Goal: Task Accomplishment & Management: Manage account settings

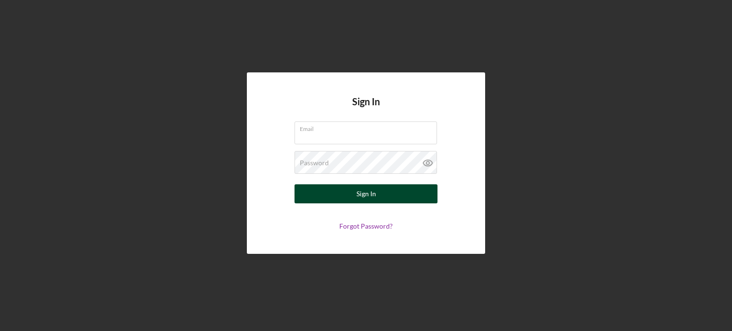
type input "[PERSON_NAME][EMAIL_ADDRESS][PERSON_NAME][DOMAIN_NAME]"
click at [348, 189] on button "Sign In" at bounding box center [366, 193] width 143 height 19
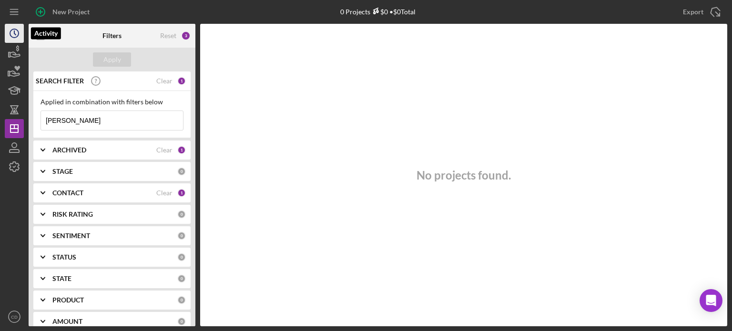
click at [13, 32] on icon "Icon/History" at bounding box center [14, 33] width 24 height 24
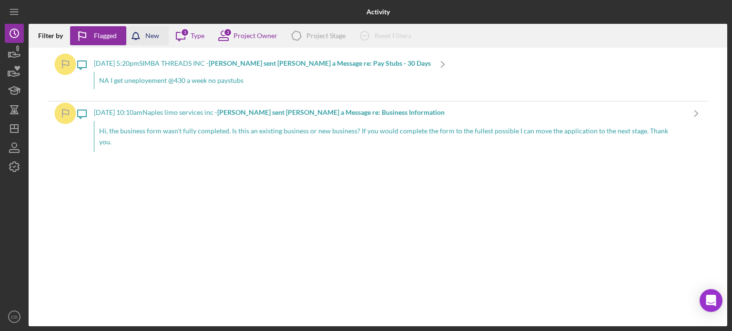
click at [153, 37] on div "New" at bounding box center [152, 35] width 14 height 19
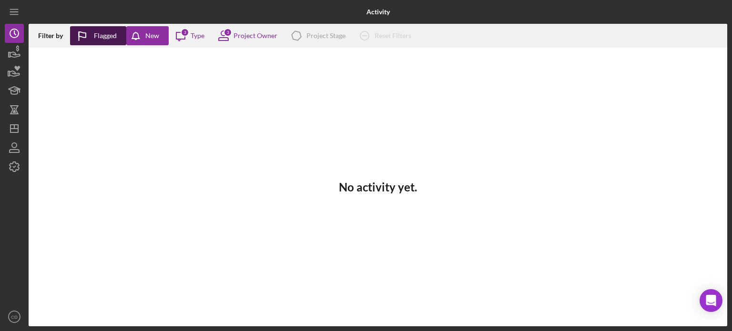
click at [106, 37] on div "Flagged" at bounding box center [105, 35] width 23 height 19
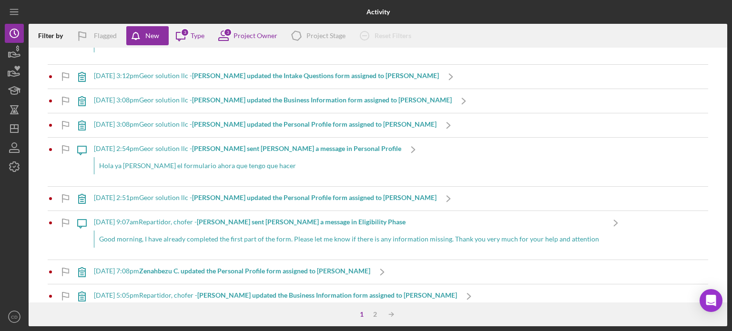
scroll to position [286, 0]
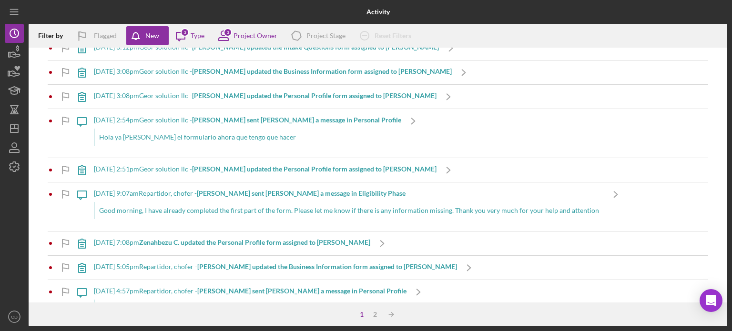
click at [238, 165] on b "[PERSON_NAME] updated the Personal Profile form assigned to [PERSON_NAME]" at bounding box center [314, 169] width 244 height 8
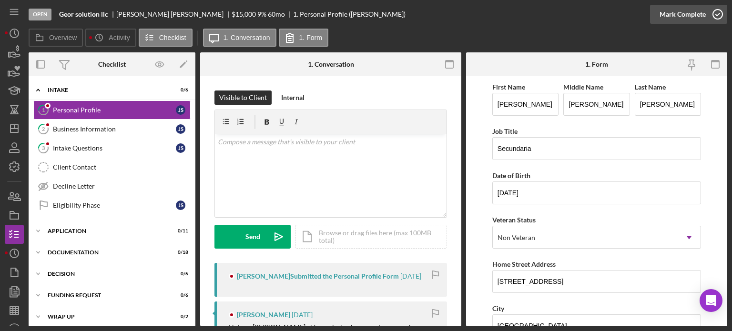
click at [716, 15] on icon "button" at bounding box center [718, 14] width 24 height 24
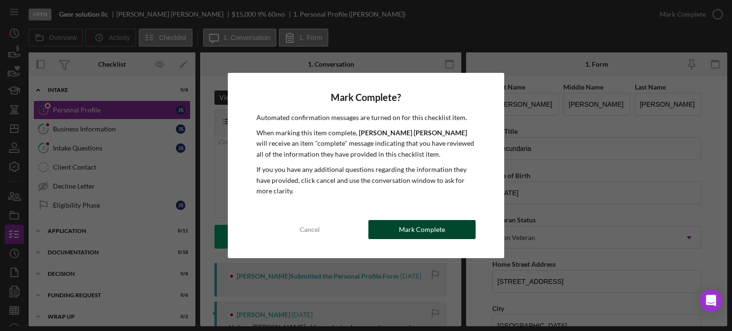
click at [425, 228] on div "Mark Complete" at bounding box center [422, 229] width 46 height 19
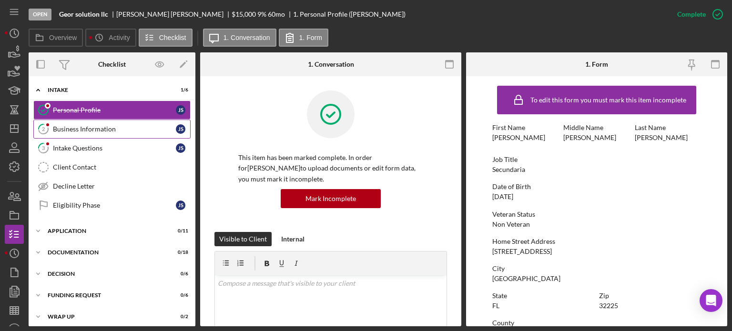
click at [103, 127] on div "Business Information" at bounding box center [114, 129] width 123 height 8
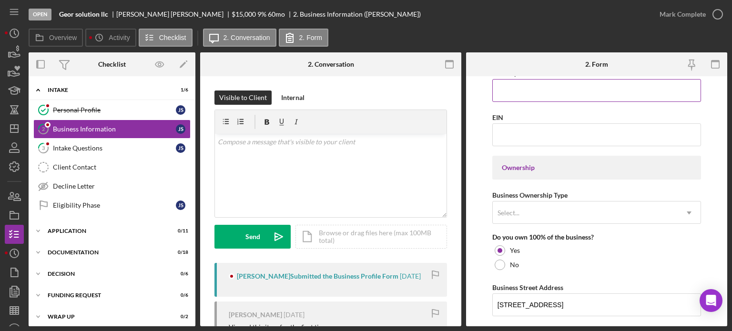
scroll to position [381, 0]
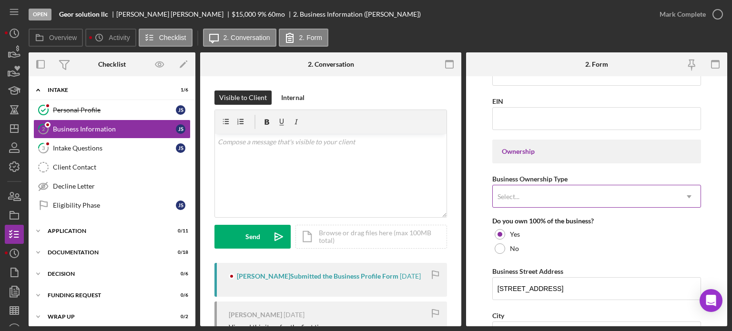
click at [543, 193] on div "Select..." at bounding box center [585, 197] width 185 height 22
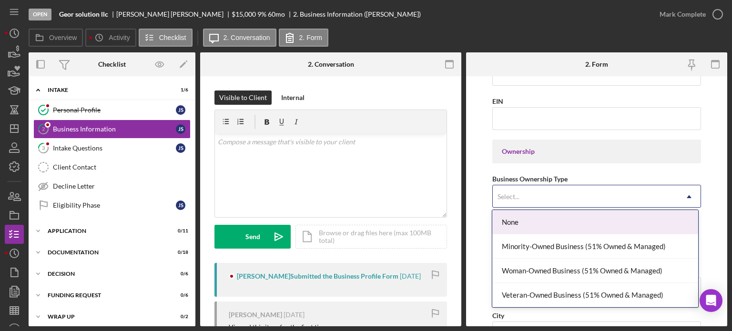
click at [478, 193] on form "Business Name Geor solution llc DBA Business Start Date 08/01/2025 Legal Struct…" at bounding box center [596, 201] width 261 height 250
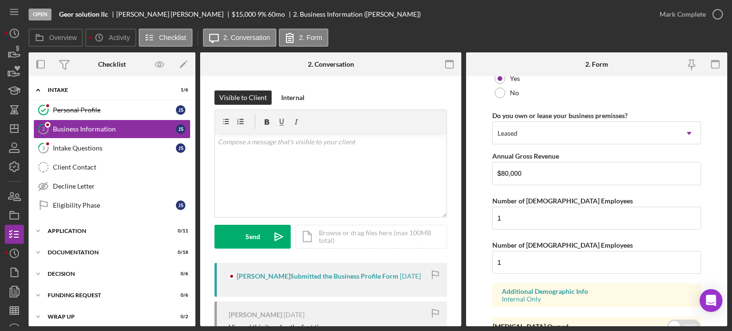
scroll to position [805, 0]
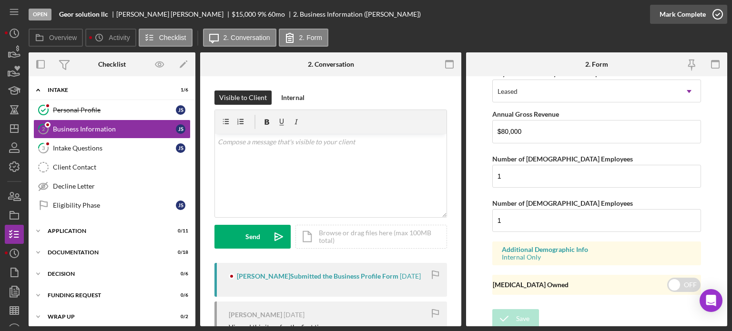
click at [697, 10] on div "Mark Complete" at bounding box center [683, 14] width 46 height 19
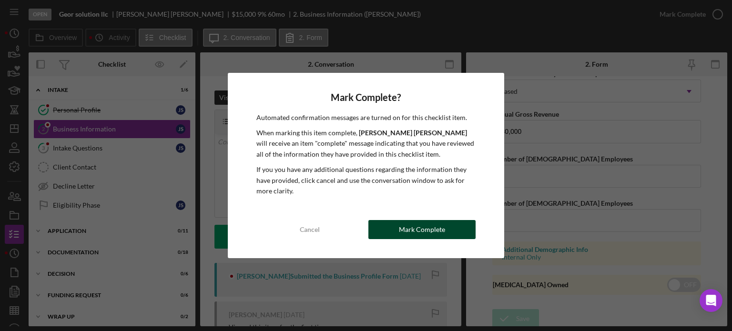
click at [434, 226] on div "Mark Complete" at bounding box center [422, 229] width 46 height 19
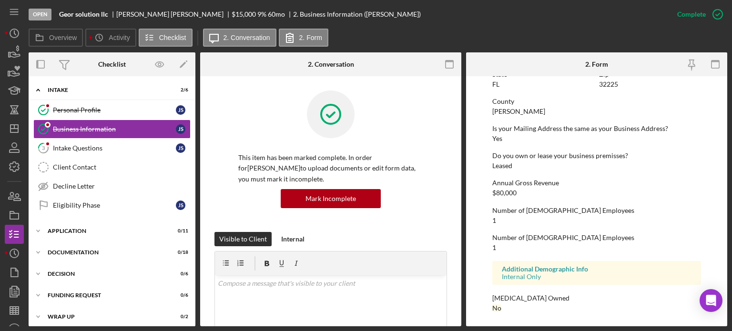
scroll to position [469, 0]
click at [87, 151] on div "Intake Questions" at bounding box center [114, 148] width 123 height 8
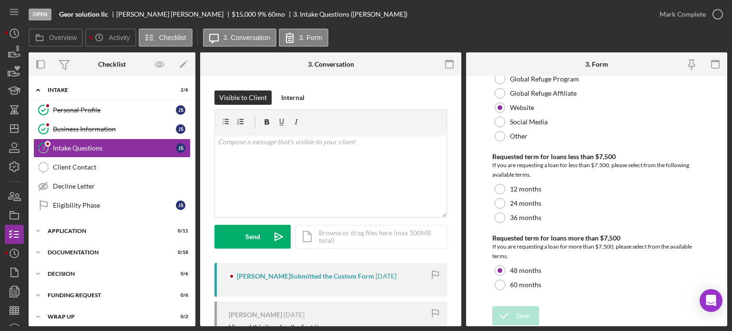
scroll to position [95, 0]
click at [683, 14] on div "Mark Complete" at bounding box center [683, 14] width 46 height 19
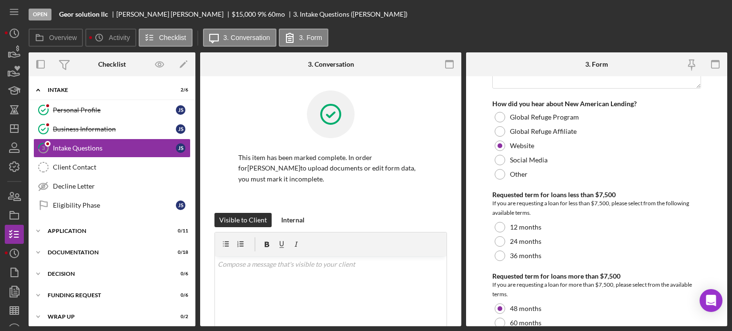
scroll to position [133, 0]
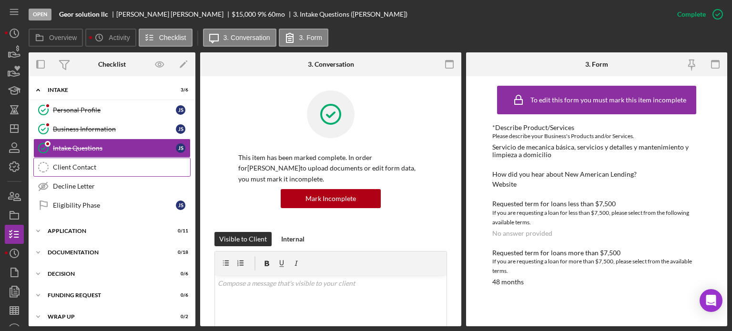
click at [86, 168] on div "Client Contact" at bounding box center [121, 167] width 137 height 8
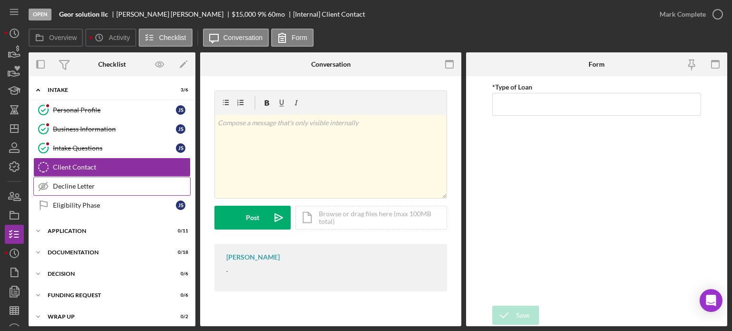
click at [96, 187] on div "Decline Letter" at bounding box center [121, 187] width 137 height 8
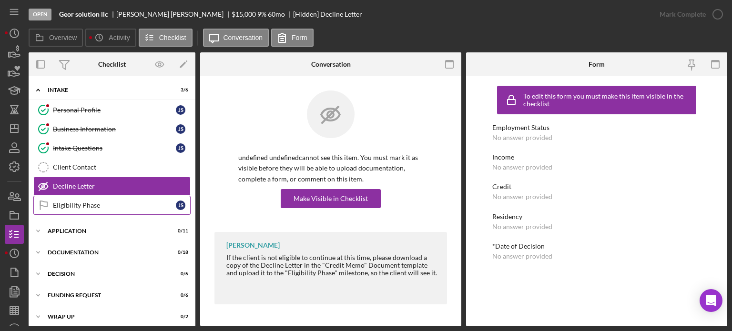
click at [99, 202] on div "Eligibility Phase" at bounding box center [114, 206] width 123 height 8
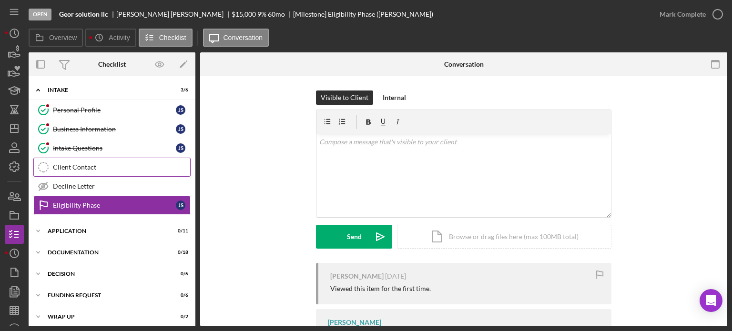
click at [97, 168] on div "Client Contact" at bounding box center [121, 167] width 137 height 8
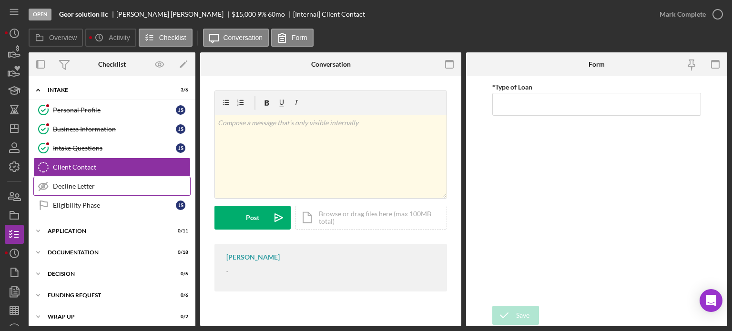
click at [82, 183] on div "Decline Letter" at bounding box center [121, 187] width 137 height 8
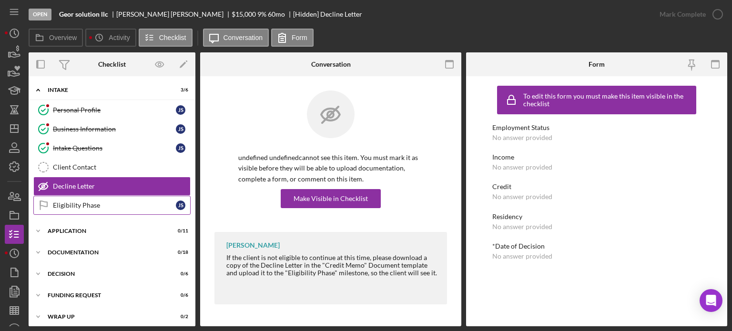
click at [70, 202] on div "Eligibility Phase" at bounding box center [114, 206] width 123 height 8
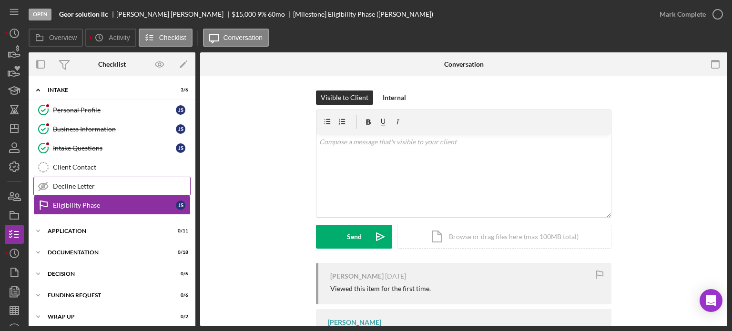
click at [82, 186] on div "Decline Letter" at bounding box center [121, 187] width 137 height 8
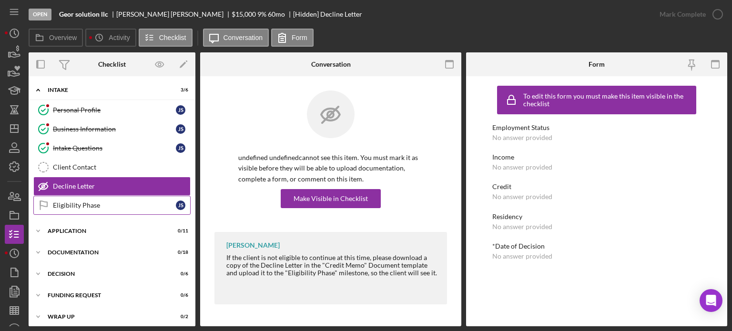
click at [84, 206] on div "Eligibility Phase" at bounding box center [114, 206] width 123 height 8
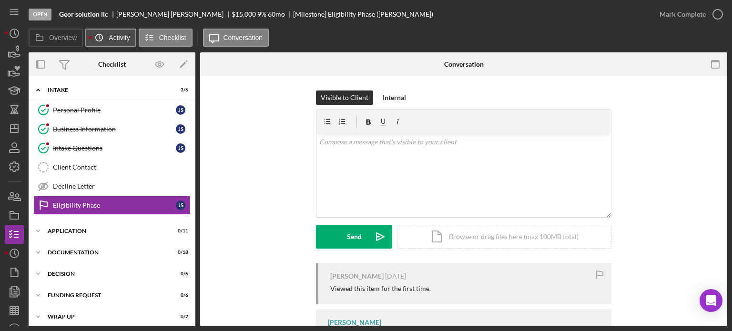
click at [99, 40] on icon "Icon/History" at bounding box center [99, 37] width 19 height 19
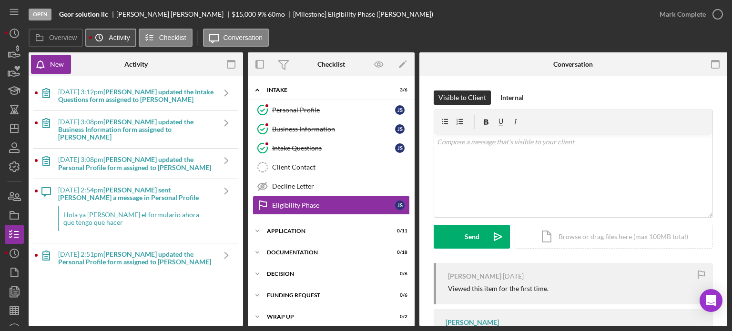
click at [96, 39] on circle at bounding box center [99, 37] width 7 height 7
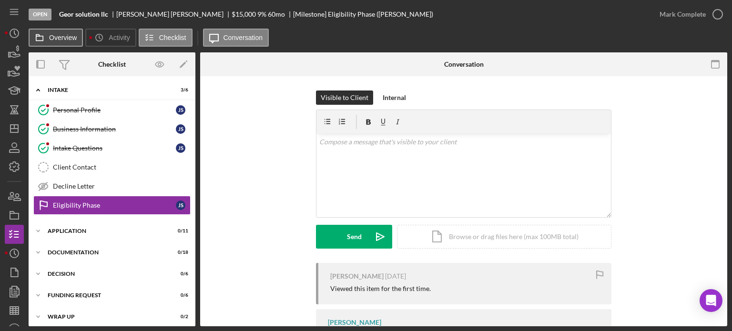
click at [52, 39] on label "Overview" at bounding box center [63, 38] width 28 height 8
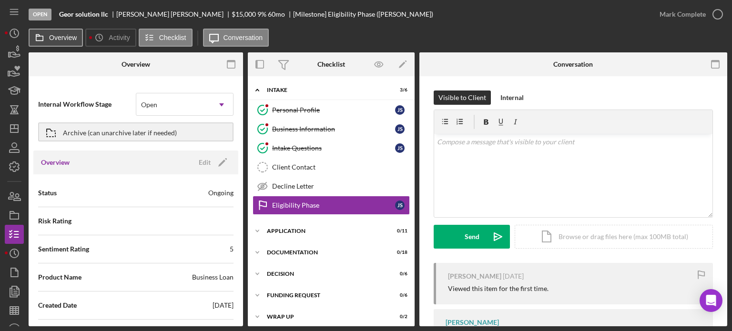
click at [52, 39] on label "Overview" at bounding box center [63, 38] width 28 height 8
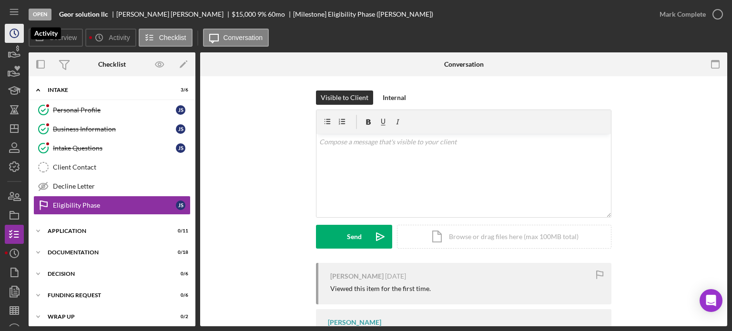
click at [16, 35] on icon "Icon/History" at bounding box center [14, 33] width 24 height 24
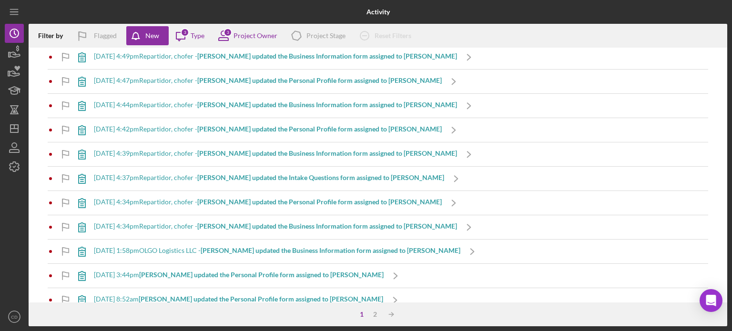
scroll to position [572, 0]
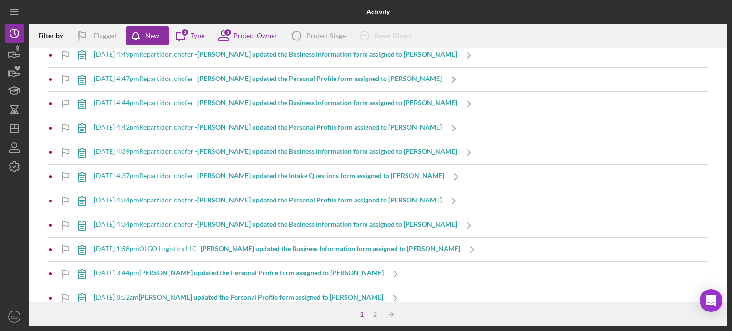
click at [261, 247] on b "[PERSON_NAME] updated the Business Information form assigned to [PERSON_NAME]" at bounding box center [331, 248] width 260 height 8
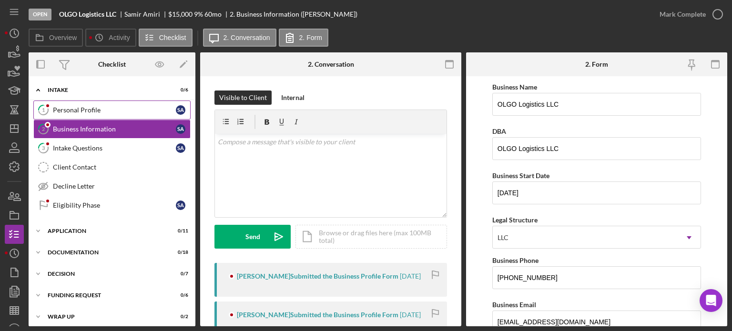
click at [83, 108] on div "Personal Profile" at bounding box center [114, 110] width 123 height 8
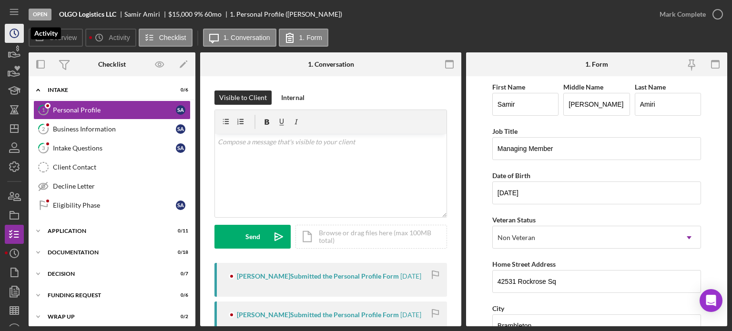
click at [15, 31] on icon "Icon/History" at bounding box center [14, 33] width 24 height 24
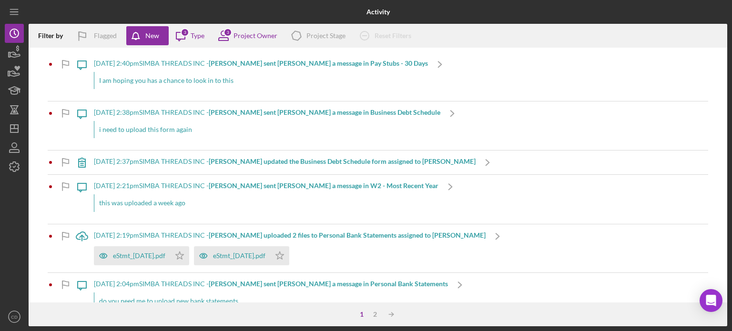
click at [233, 64] on b "[PERSON_NAME] sent [PERSON_NAME] a message in Pay Stubs - 30 Days" at bounding box center [318, 63] width 219 height 8
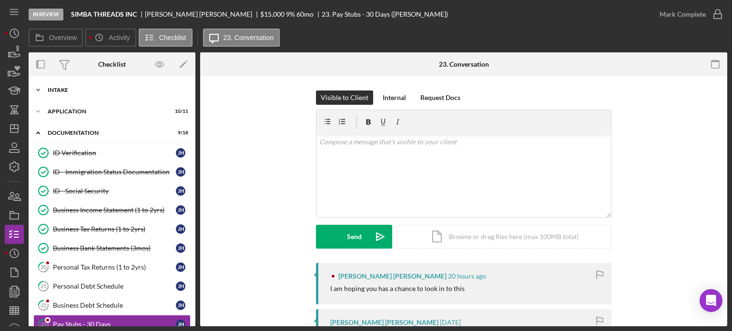
click at [42, 90] on icon "Icon/Expander" at bounding box center [38, 90] width 19 height 19
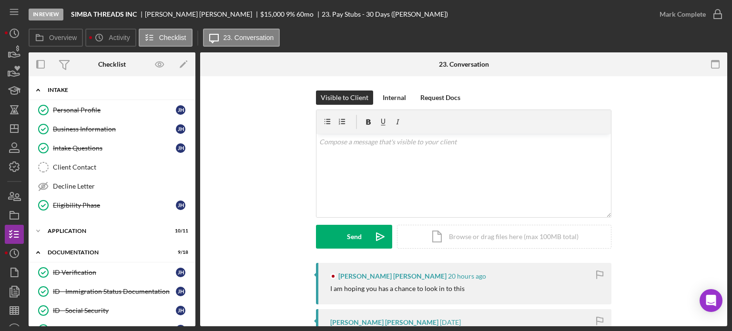
click at [42, 90] on icon "Icon/Expander" at bounding box center [38, 90] width 19 height 19
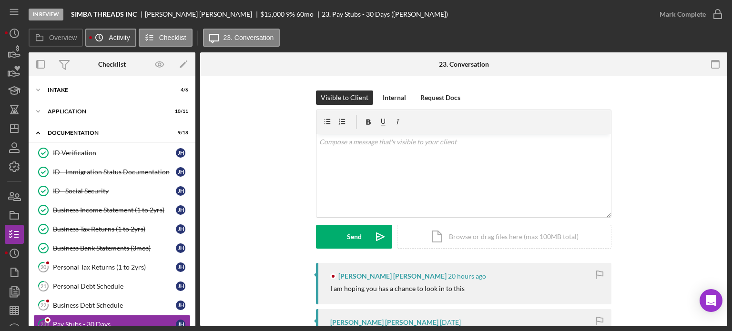
click at [111, 38] on label "Activity" at bounding box center [119, 38] width 21 height 8
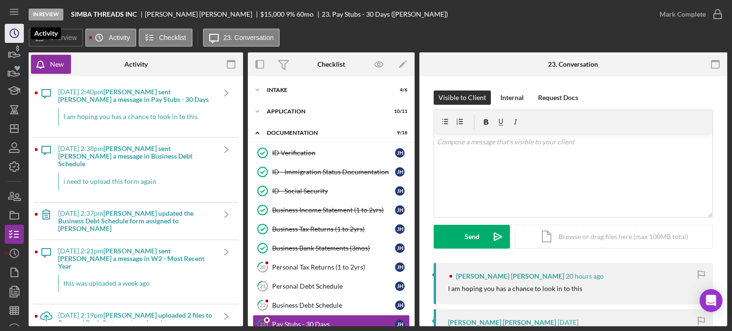
click at [22, 30] on icon "Icon/History" at bounding box center [14, 33] width 24 height 24
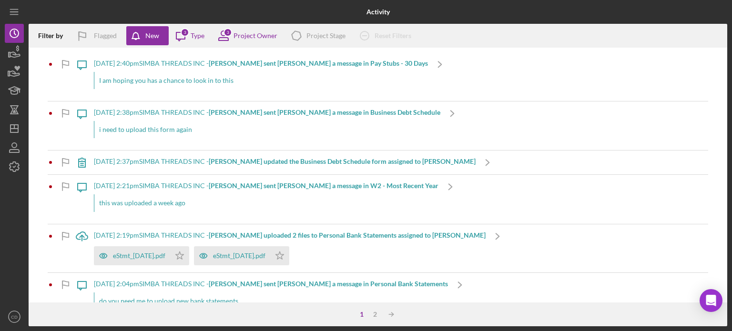
click at [267, 112] on b "[PERSON_NAME] sent [PERSON_NAME] a message in Business Debt Schedule" at bounding box center [325, 112] width 232 height 8
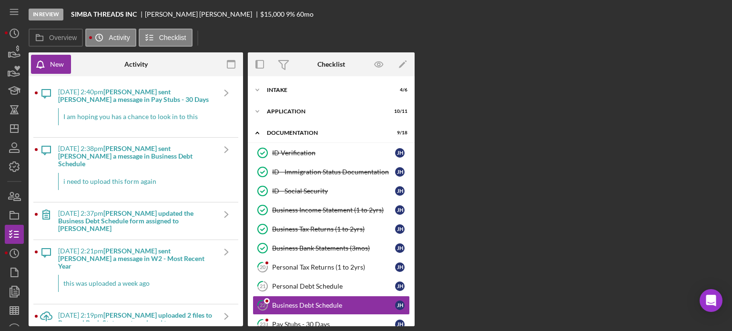
scroll to position [102, 0]
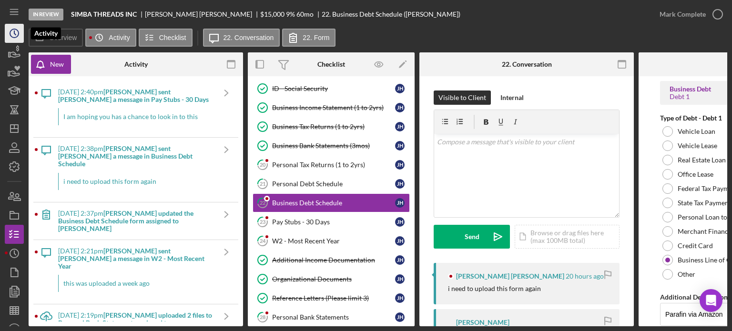
click at [18, 31] on circle "button" at bounding box center [14, 33] width 9 height 9
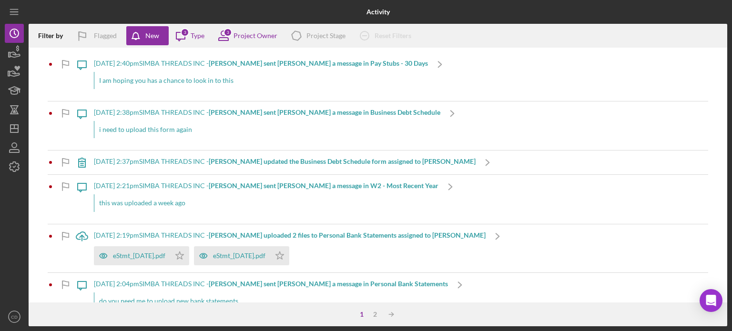
click at [158, 162] on div "9/29/2025 at 2:37pm SIMBA THREADS INC - Jane H. updated the Business Debt Sched…" at bounding box center [285, 162] width 382 height 8
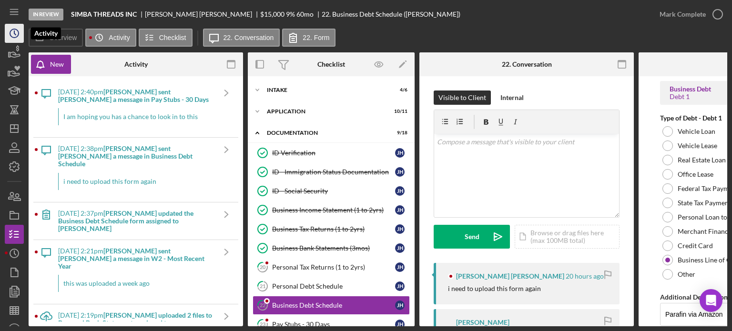
click at [17, 31] on icon "Icon/History" at bounding box center [14, 33] width 24 height 24
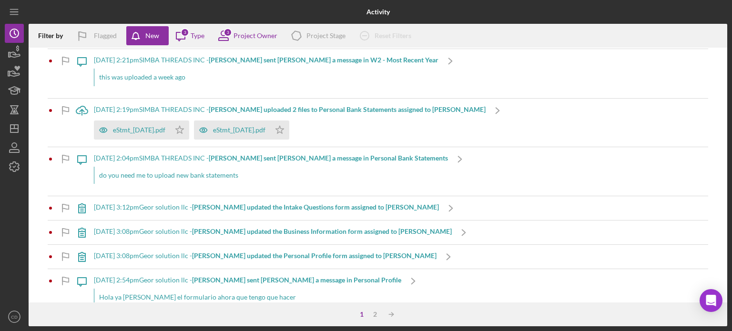
scroll to position [143, 0]
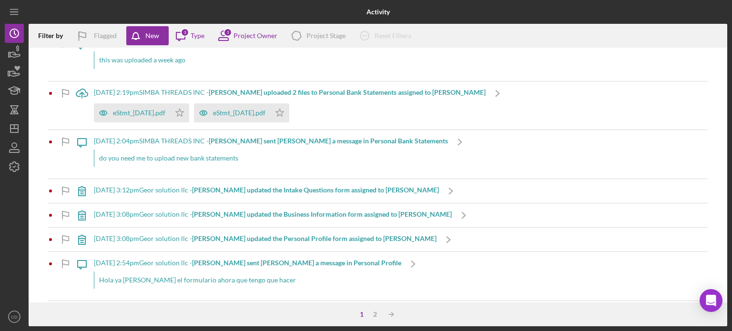
click at [262, 188] on b "[PERSON_NAME] updated the Intake Questions form assigned to [PERSON_NAME]" at bounding box center [315, 190] width 247 height 8
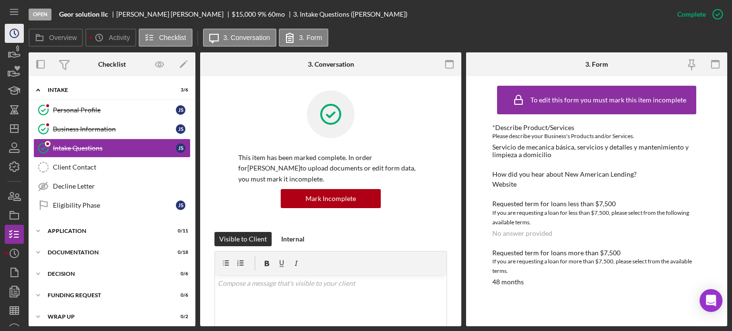
click at [20, 31] on icon "Icon/History" at bounding box center [14, 33] width 24 height 24
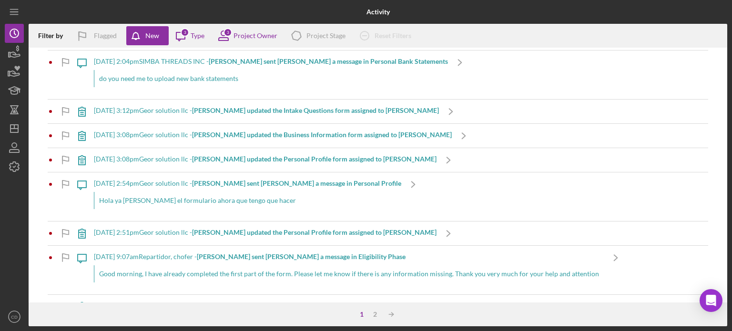
scroll to position [238, 0]
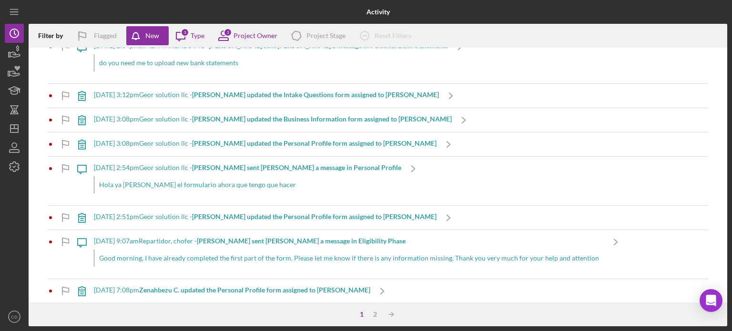
click at [265, 242] on b "[PERSON_NAME] sent [PERSON_NAME] a message in Eligibility Phase" at bounding box center [301, 241] width 209 height 8
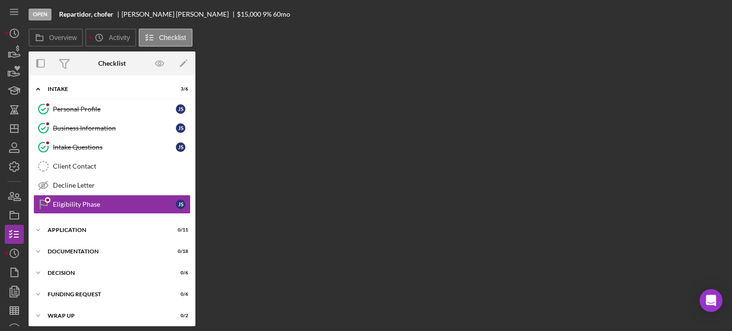
scroll to position [3, 0]
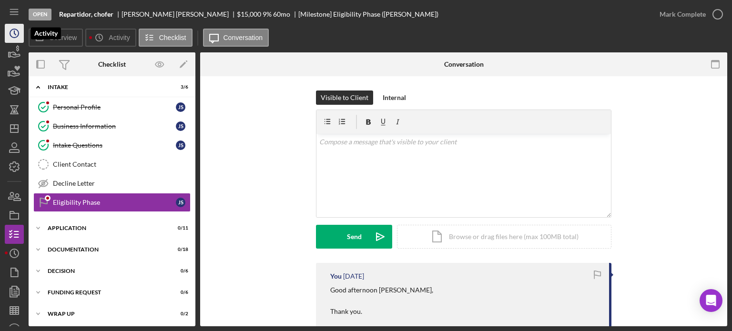
click at [20, 30] on icon "Icon/History" at bounding box center [14, 33] width 24 height 24
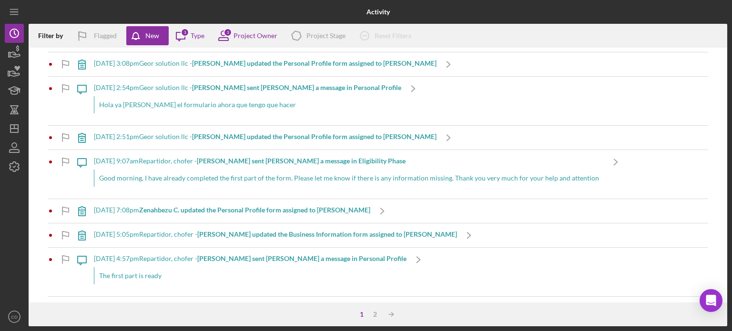
scroll to position [334, 0]
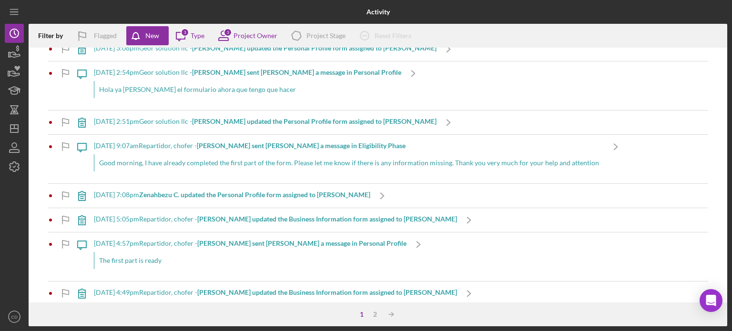
click at [275, 196] on b "Zenahbezu C. updated the Personal Profile form assigned to [PERSON_NAME]" at bounding box center [254, 195] width 231 height 8
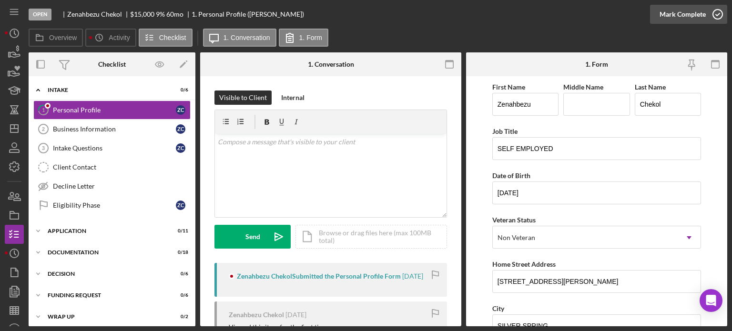
click at [715, 19] on icon "button" at bounding box center [718, 14] width 24 height 24
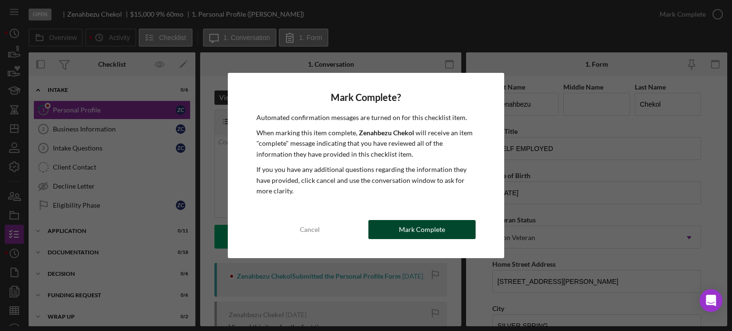
click at [427, 238] on div "Mark Complete" at bounding box center [422, 229] width 46 height 19
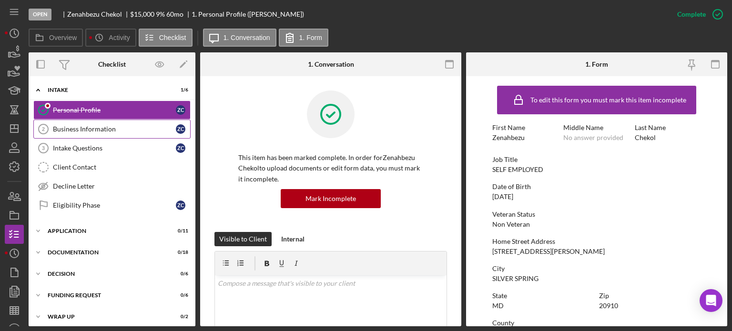
click at [100, 131] on div "Business Information" at bounding box center [114, 129] width 123 height 8
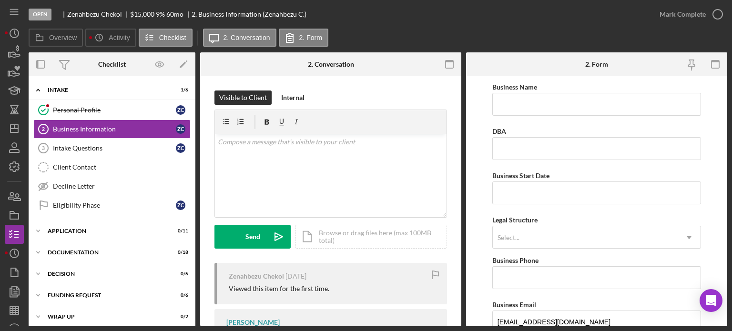
click at [334, 91] on div "Visible to Client Internal" at bounding box center [330, 98] width 233 height 14
click at [126, 149] on div "Intake Questions" at bounding box center [114, 148] width 123 height 8
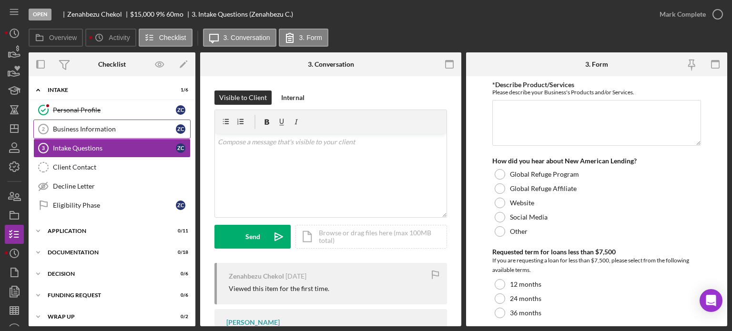
click at [117, 129] on div "Business Information" at bounding box center [114, 129] width 123 height 8
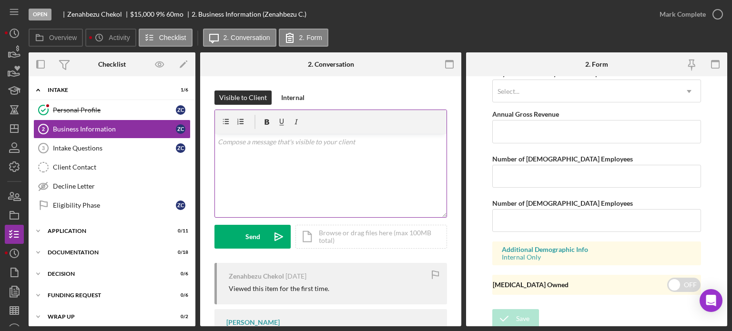
click at [338, 147] on p at bounding box center [331, 142] width 226 height 10
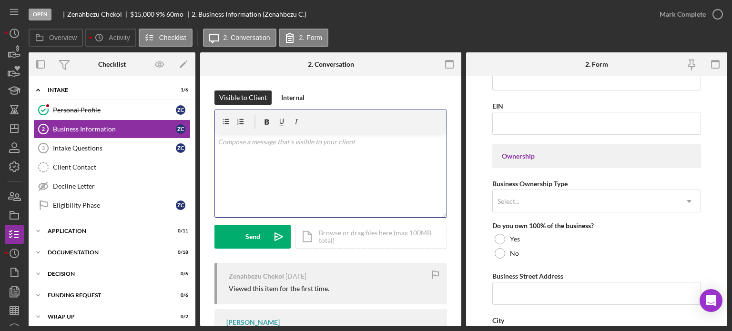
scroll to position [376, 0]
click at [413, 146] on p at bounding box center [331, 142] width 226 height 10
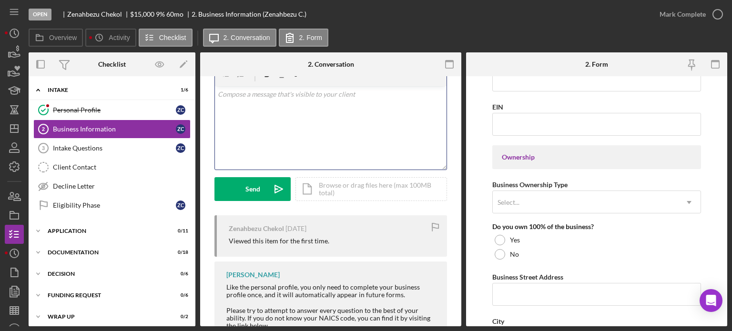
scroll to position [0, 0]
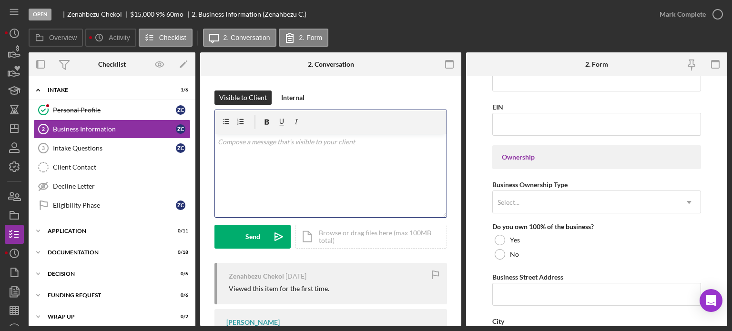
click at [255, 143] on p at bounding box center [331, 142] width 226 height 10
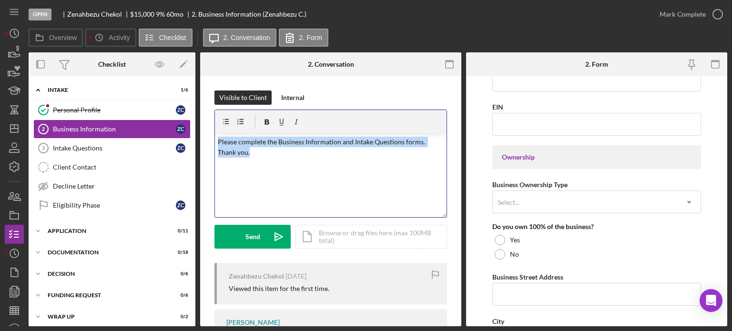
drag, startPoint x: 261, startPoint y: 158, endPoint x: 193, endPoint y: 142, distance: 70.1
click at [193, 142] on div "Overview Internal Workflow Stage Open Icon/Dropdown Arrow Archive (can unarchiv…" at bounding box center [378, 189] width 699 height 274
copy p "Please complete the Business Information and Intake Questions forms. Thank you."
click at [122, 144] on div "Intake Questions" at bounding box center [114, 148] width 123 height 8
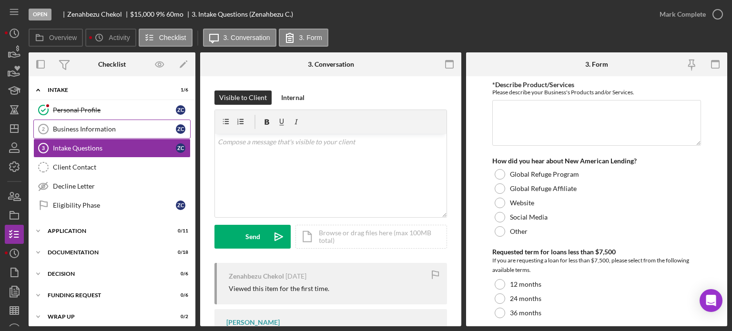
click at [111, 130] on div "Business Information" at bounding box center [114, 129] width 123 height 8
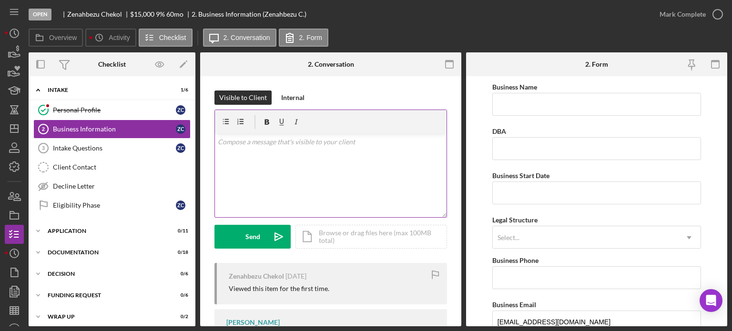
click at [257, 148] on div "v Color teal Color pink Remove color Add row above Add row below Add column bef…" at bounding box center [331, 175] width 232 height 83
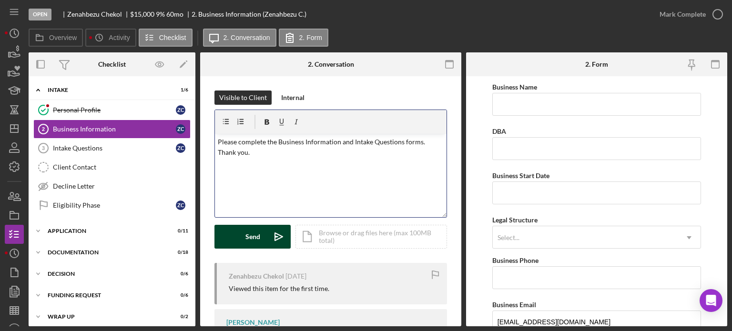
click at [252, 233] on div "Send" at bounding box center [252, 237] width 15 height 24
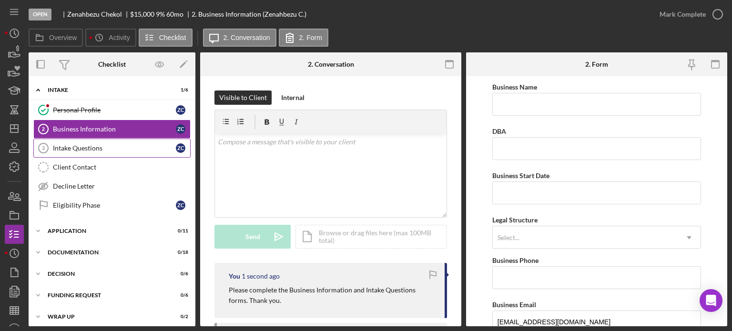
click at [112, 145] on div "Intake Questions" at bounding box center [114, 148] width 123 height 8
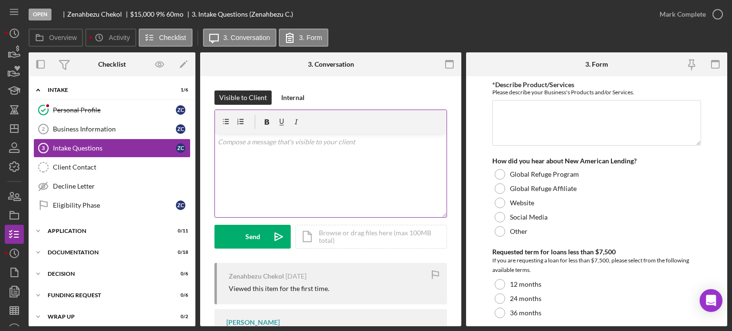
click at [281, 150] on div "v Color teal Color pink Remove color Add row above Add row below Add column bef…" at bounding box center [331, 175] width 232 height 83
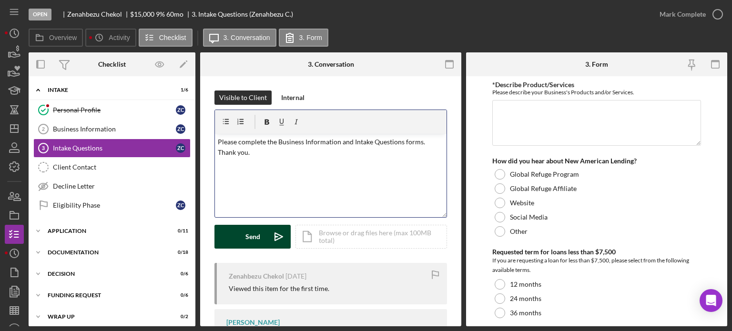
click at [255, 238] on div "Send" at bounding box center [252, 237] width 15 height 24
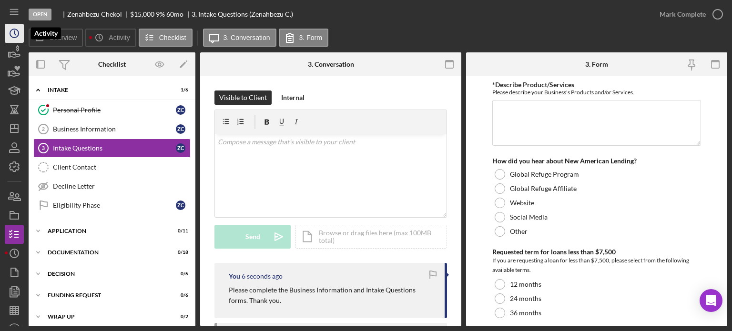
click at [11, 36] on circle "button" at bounding box center [14, 33] width 9 height 9
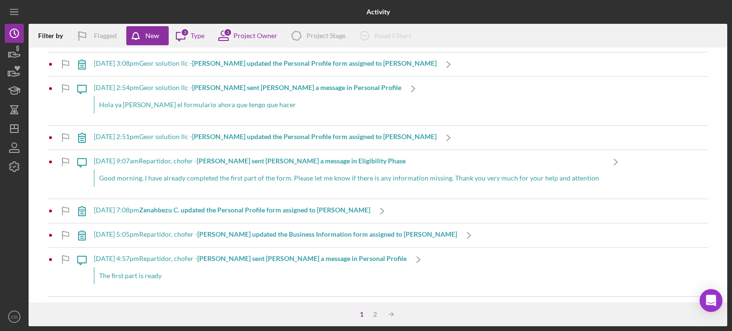
scroll to position [334, 0]
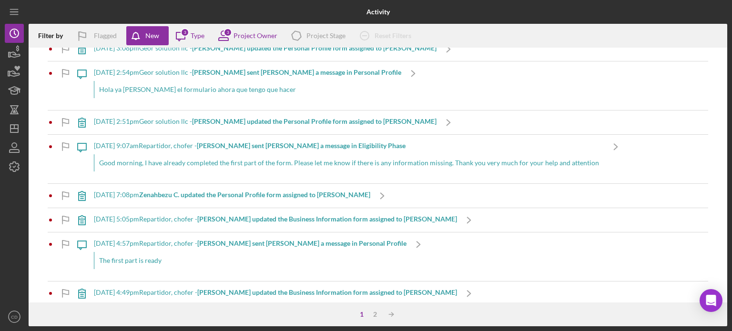
click at [285, 196] on b "Zenahbezu C. updated the Personal Profile form assigned to [PERSON_NAME]" at bounding box center [254, 195] width 231 height 8
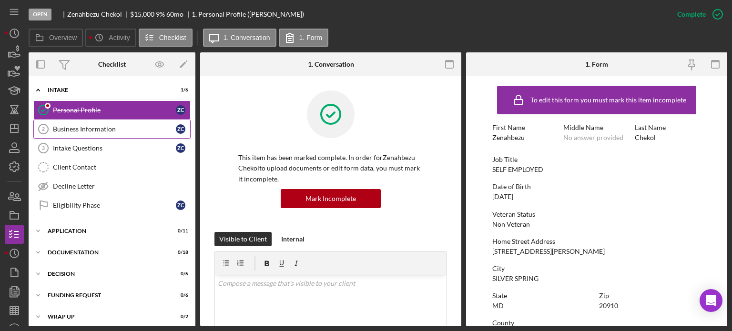
click at [107, 127] on div "Business Information" at bounding box center [114, 129] width 123 height 8
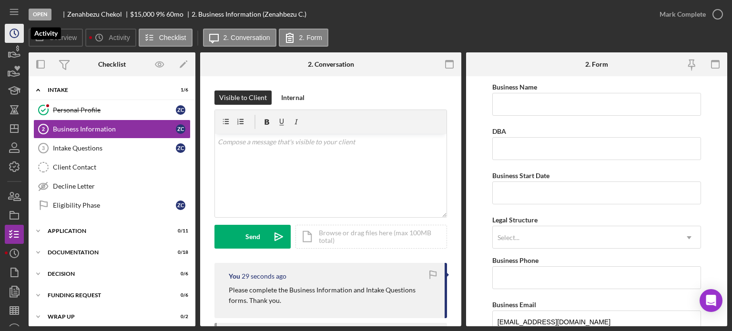
click at [15, 30] on icon "Icon/History" at bounding box center [14, 33] width 24 height 24
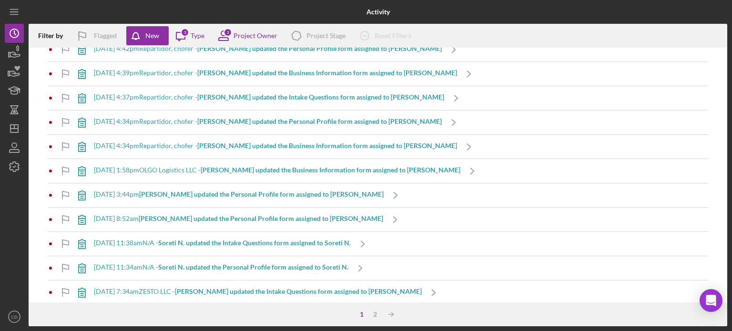
scroll to position [667, 0]
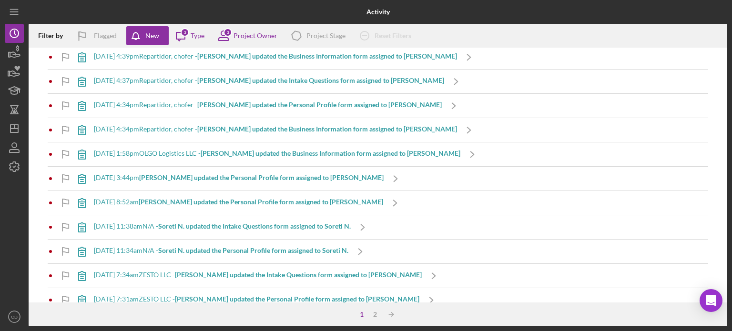
click at [265, 151] on b "[PERSON_NAME] updated the Business Information form assigned to [PERSON_NAME]" at bounding box center [331, 153] width 260 height 8
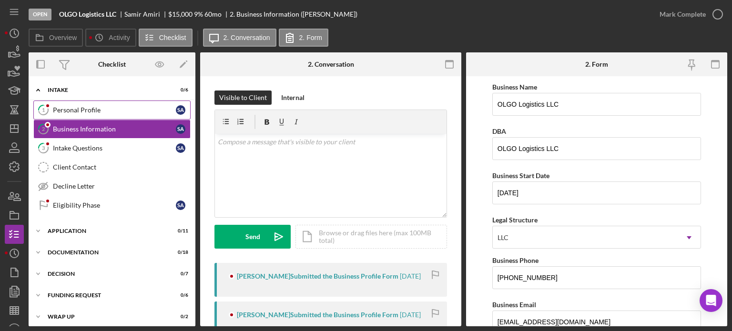
click at [86, 110] on div "Personal Profile" at bounding box center [114, 110] width 123 height 8
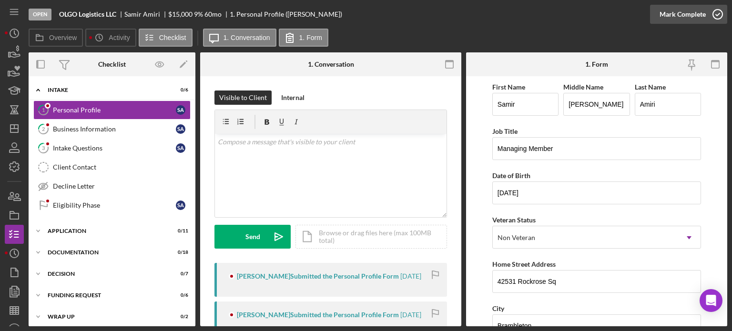
click at [719, 12] on icon "button" at bounding box center [718, 14] width 24 height 24
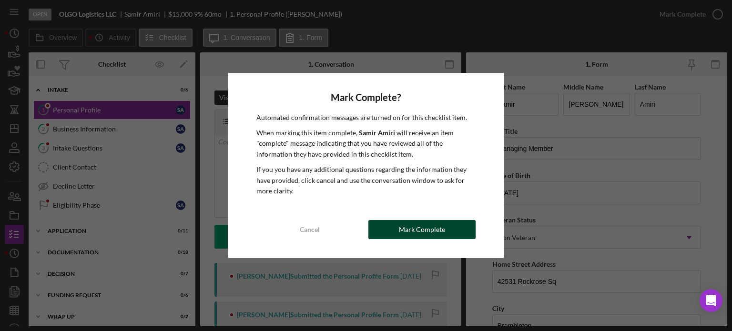
click at [421, 224] on div "Mark Complete" at bounding box center [422, 229] width 46 height 19
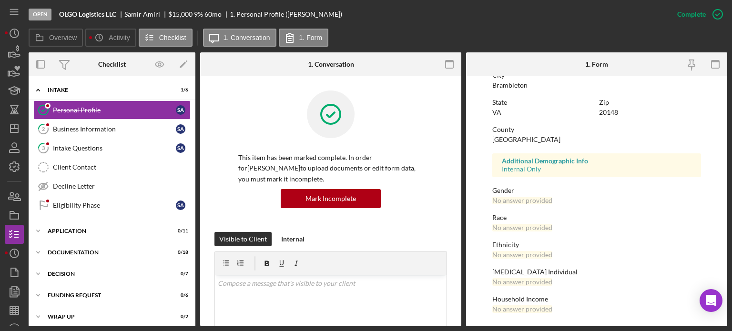
scroll to position [194, 0]
click at [104, 127] on div "Business Information" at bounding box center [114, 129] width 123 height 8
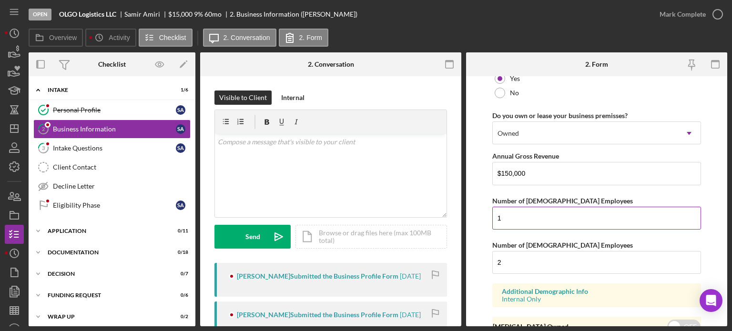
scroll to position [805, 0]
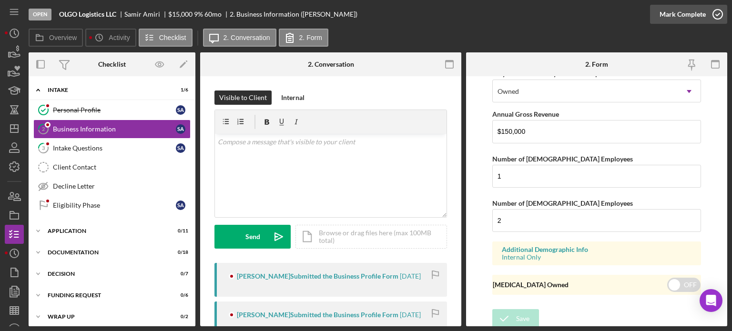
click at [715, 12] on icon "button" at bounding box center [718, 14] width 24 height 24
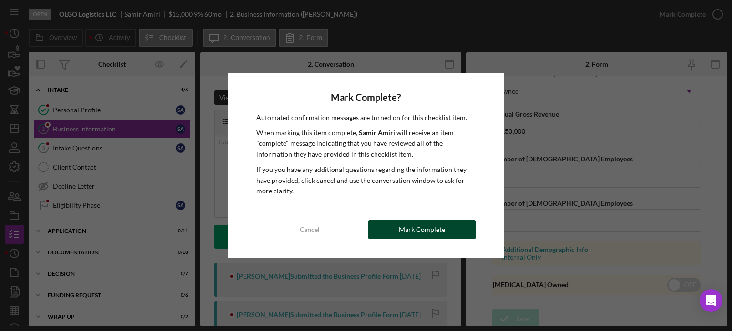
click at [421, 234] on div "Mark Complete" at bounding box center [422, 229] width 46 height 19
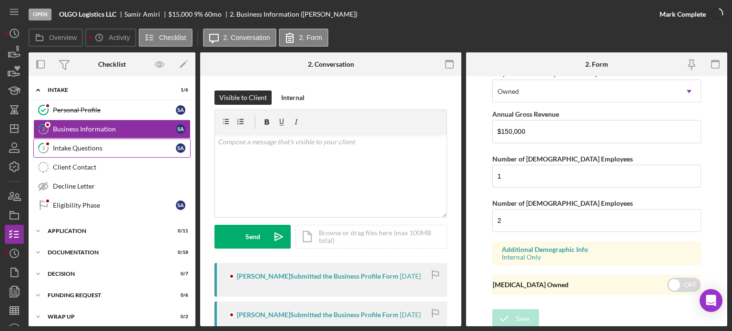
scroll to position [843, 0]
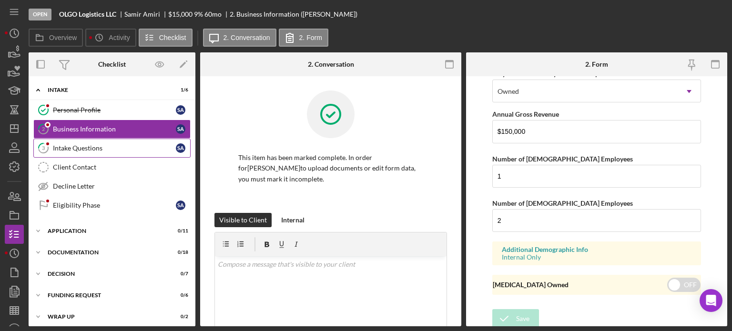
click at [73, 147] on div "Intake Questions" at bounding box center [114, 148] width 123 height 8
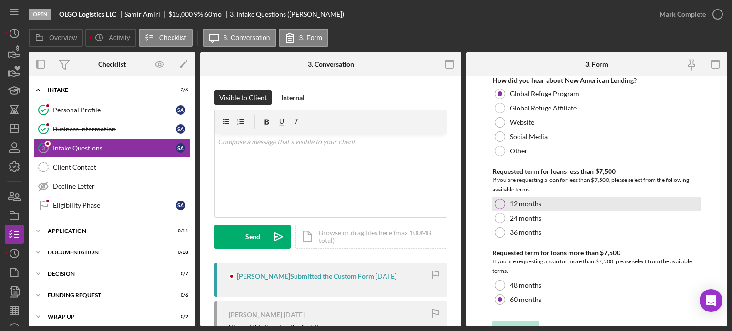
scroll to position [95, 0]
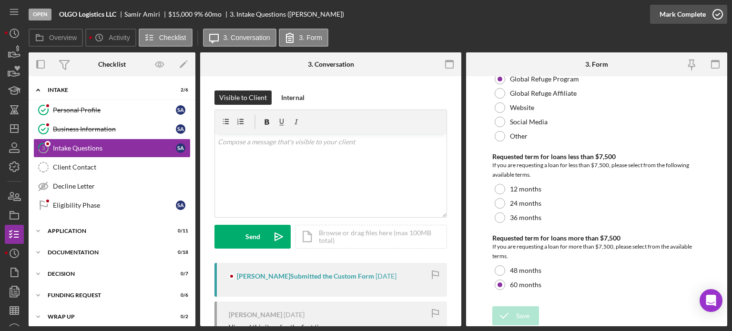
click at [713, 15] on icon "button" at bounding box center [718, 14] width 24 height 24
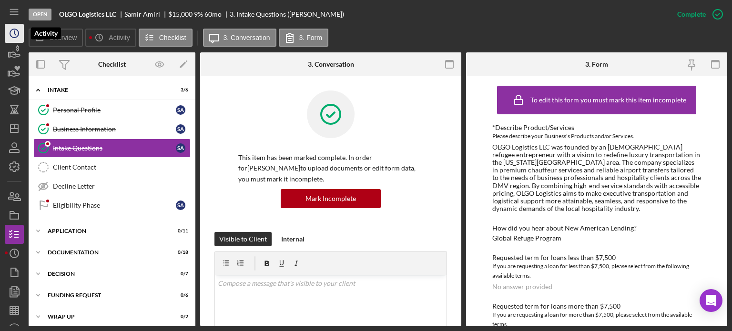
click at [14, 34] on icon "Icon/History" at bounding box center [14, 33] width 24 height 24
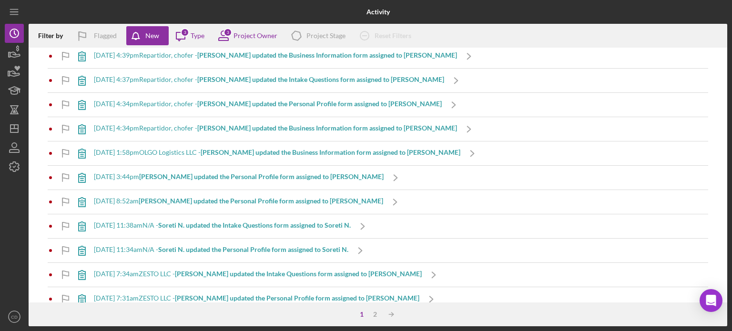
scroll to position [667, 0]
click at [241, 178] on b "[PERSON_NAME] updated the Personal Profile form assigned to [PERSON_NAME]" at bounding box center [261, 177] width 244 height 8
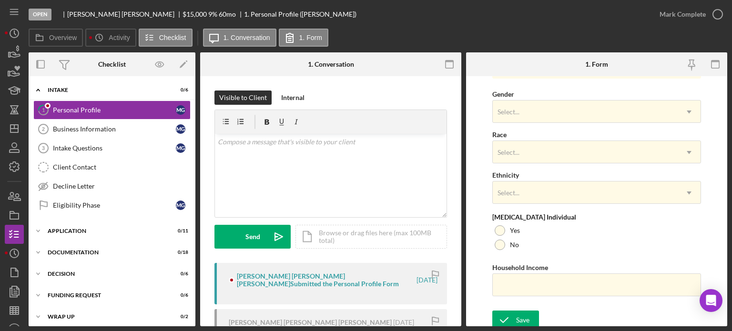
scroll to position [384, 0]
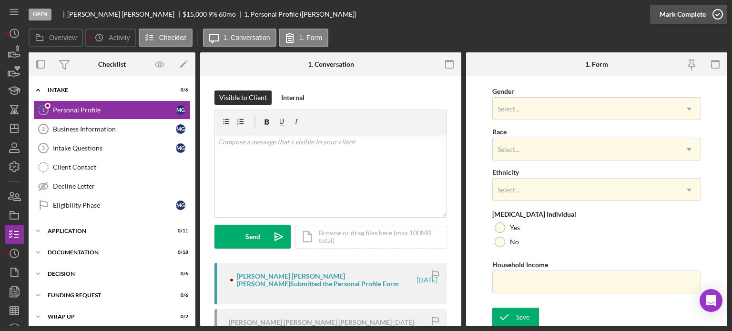
click at [715, 17] on icon "button" at bounding box center [718, 14] width 24 height 24
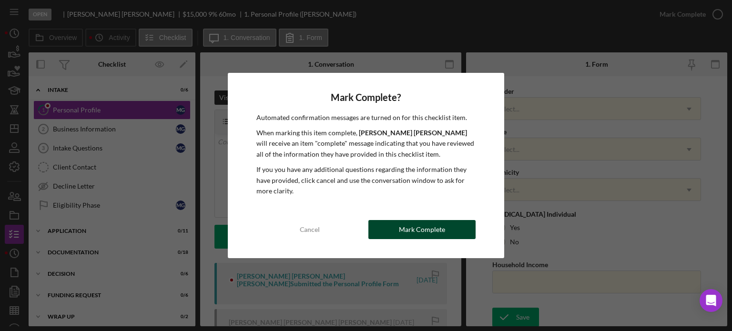
click at [423, 233] on div "Mark Complete" at bounding box center [422, 229] width 46 height 19
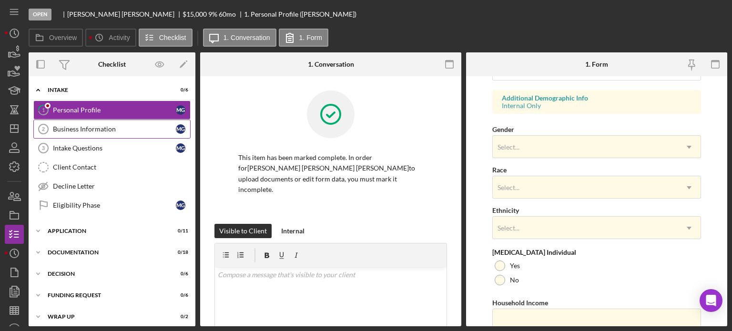
scroll to position [422, 0]
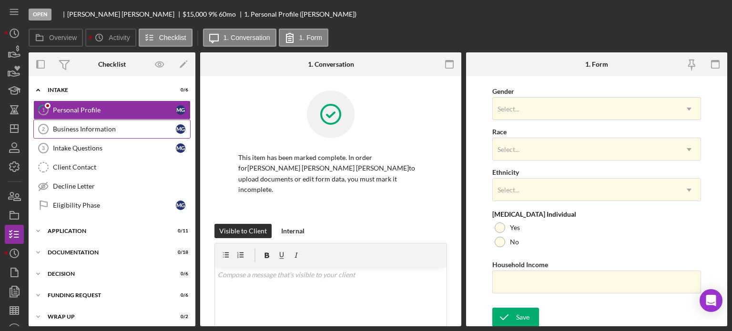
click at [95, 134] on link "Business Information 2 Business Information M G" at bounding box center [111, 129] width 157 height 19
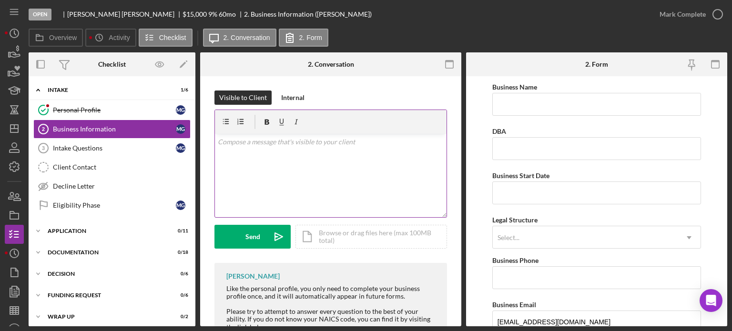
click at [265, 154] on div "v Color teal Color pink Remove color Add row above Add row below Add column bef…" at bounding box center [331, 175] width 232 height 83
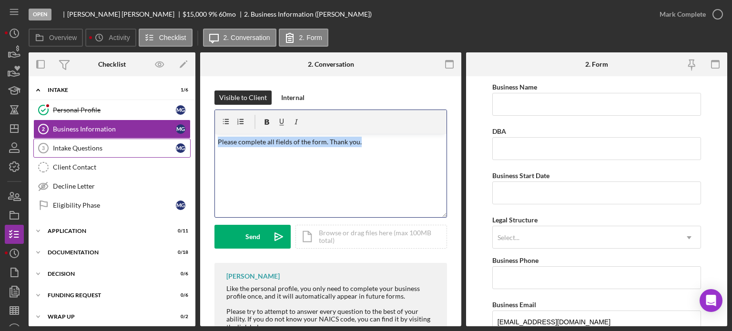
drag, startPoint x: 374, startPoint y: 148, endPoint x: 139, endPoint y: 153, distance: 234.6
click at [139, 153] on div "Overview Internal Workflow Stage Open Icon/Dropdown Arrow Archive (can unarchiv…" at bounding box center [378, 189] width 699 height 274
copy p "Please complete all fields of the form. Thank you."
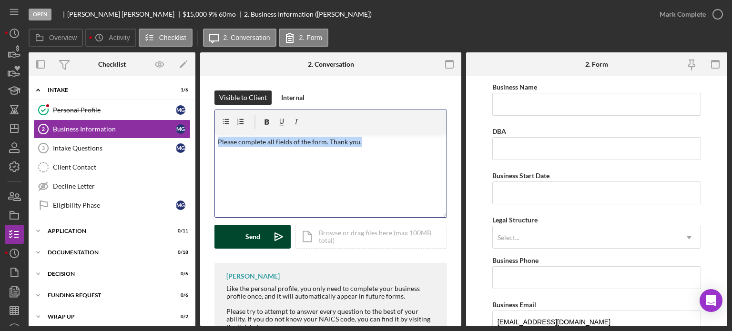
click at [246, 240] on div "Send" at bounding box center [252, 237] width 15 height 24
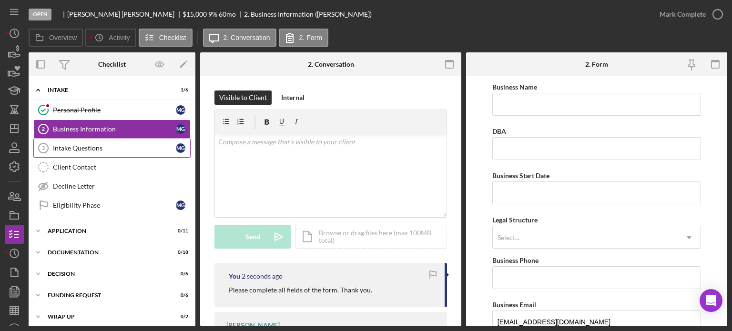
click at [92, 152] on link "Intake Questions 3 Intake Questions M G" at bounding box center [111, 148] width 157 height 19
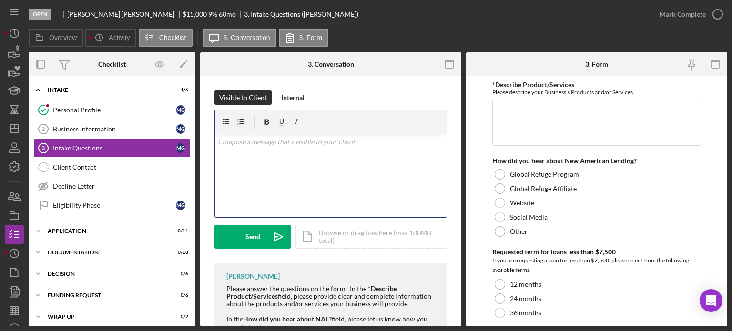
click at [253, 156] on div "v Color teal Color pink Remove color Add row above Add row below Add column bef…" at bounding box center [331, 175] width 232 height 83
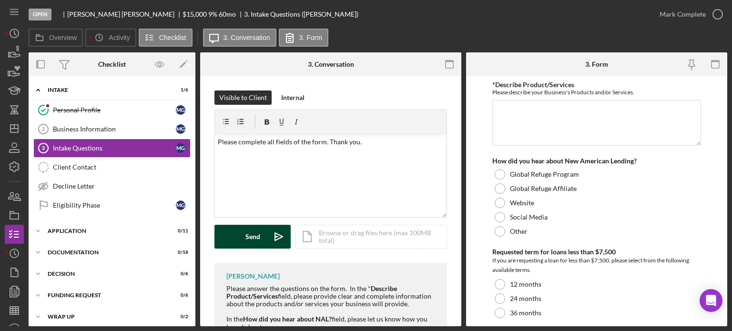
click at [253, 241] on div "Send" at bounding box center [252, 237] width 15 height 24
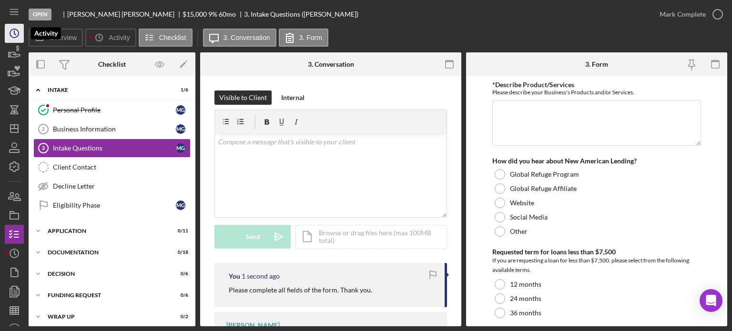
click at [14, 34] on icon "Icon/History" at bounding box center [14, 33] width 24 height 24
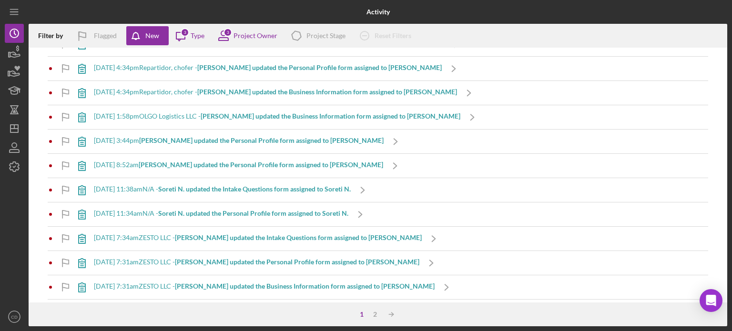
scroll to position [667, 0]
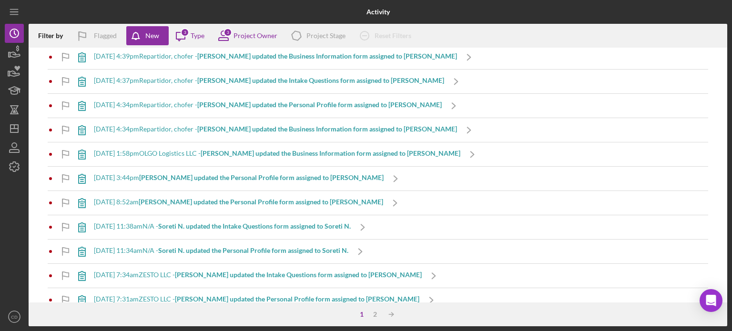
click at [286, 201] on b "[PERSON_NAME] updated the Personal Profile form assigned to [PERSON_NAME]" at bounding box center [261, 202] width 244 height 8
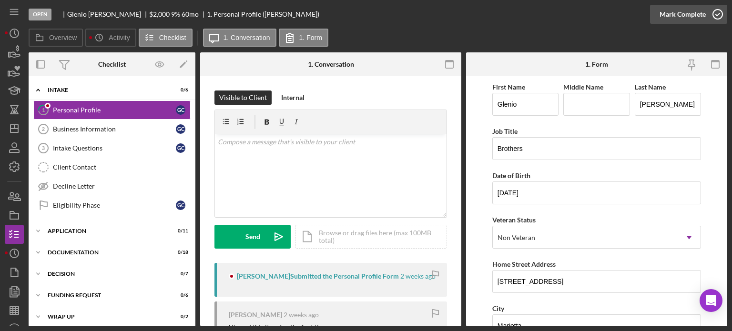
click at [721, 15] on icon "button" at bounding box center [718, 14] width 24 height 24
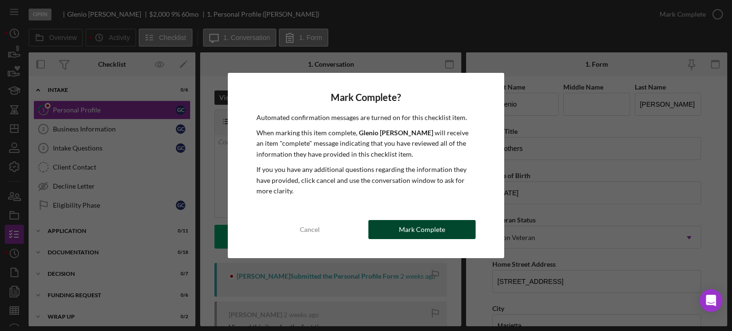
click at [423, 233] on div "Mark Complete" at bounding box center [422, 229] width 46 height 19
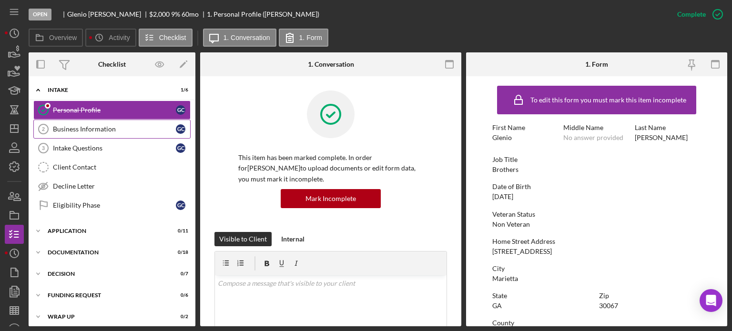
click at [140, 127] on div "Business Information" at bounding box center [114, 129] width 123 height 8
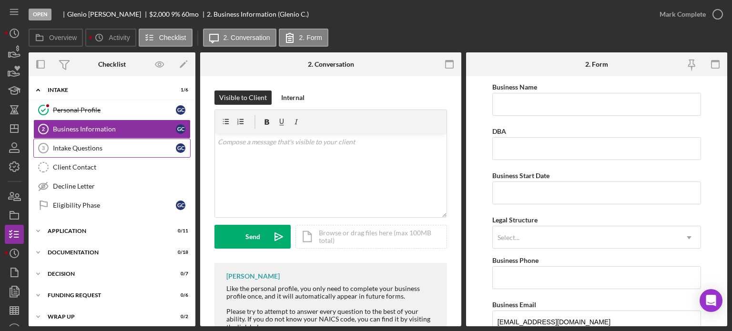
click at [108, 148] on div "Intake Questions" at bounding box center [114, 148] width 123 height 8
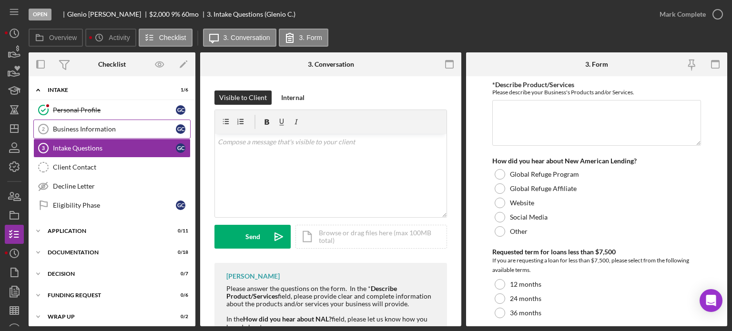
click at [105, 131] on div "Business Information" at bounding box center [114, 129] width 123 height 8
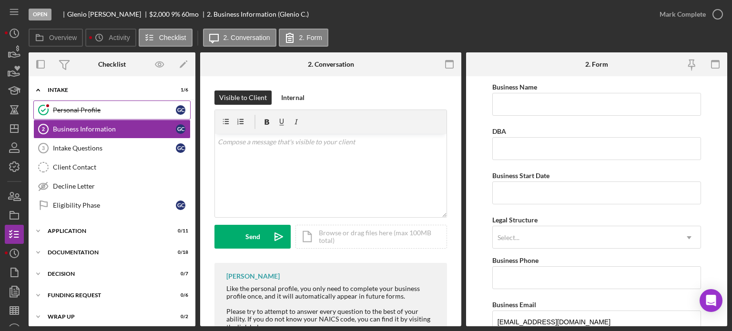
click at [97, 113] on div "Personal Profile" at bounding box center [114, 110] width 123 height 8
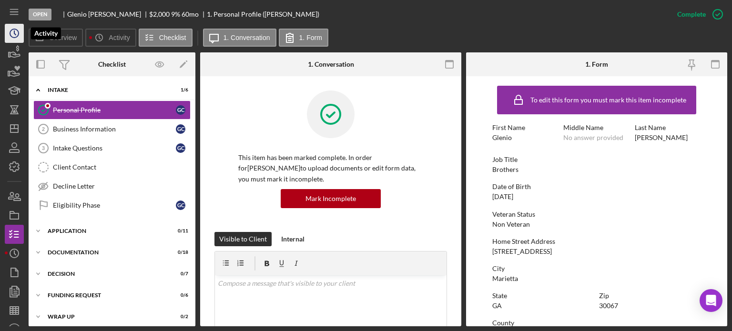
click at [18, 36] on circle "button" at bounding box center [14, 33] width 9 height 9
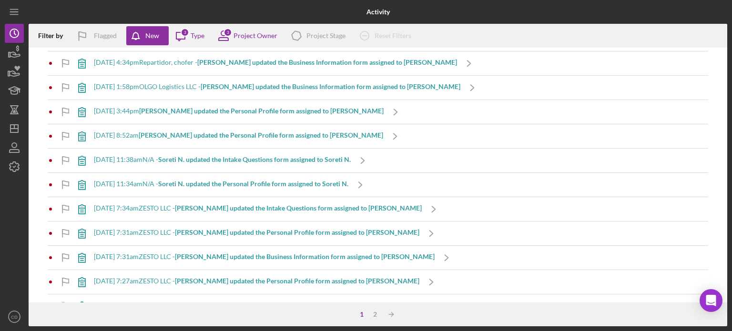
scroll to position [715, 0]
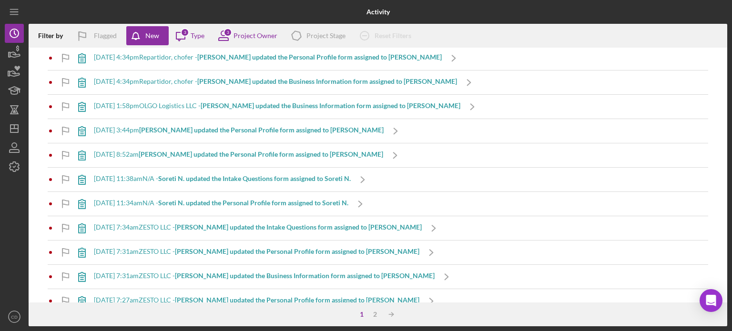
click at [234, 176] on b "Soreti N. updated the Intake Questions form assigned to Soreti N." at bounding box center [254, 178] width 193 height 8
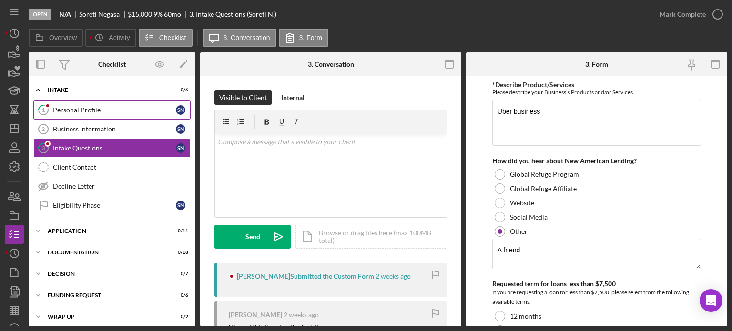
click at [74, 108] on div "Personal Profile" at bounding box center [114, 110] width 123 height 8
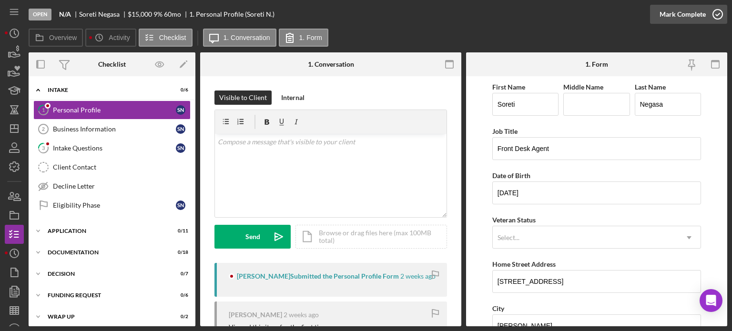
click at [711, 16] on icon "button" at bounding box center [718, 14] width 24 height 24
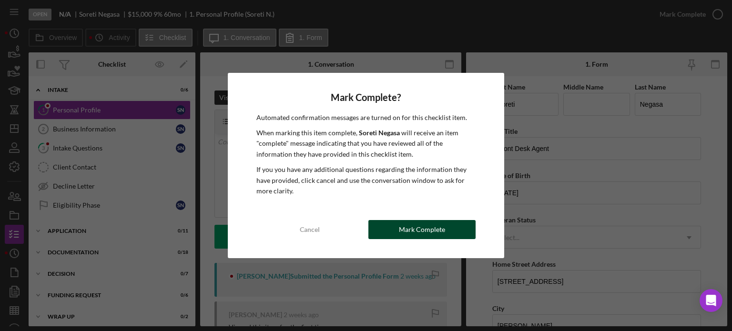
click at [438, 231] on div "Mark Complete" at bounding box center [422, 229] width 46 height 19
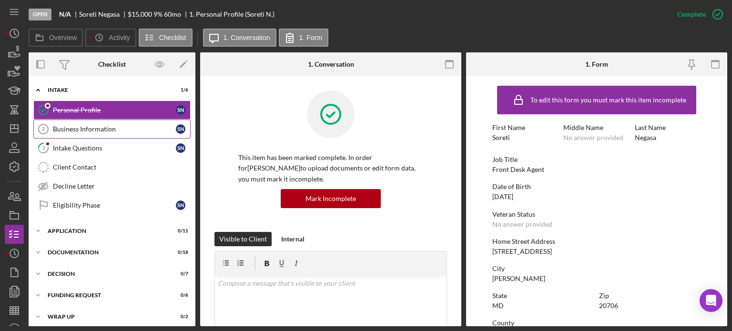
click at [135, 130] on div "Business Information" at bounding box center [114, 129] width 123 height 8
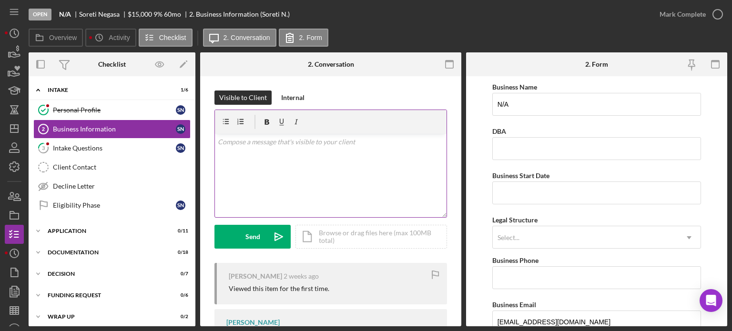
click at [352, 161] on div "v Color teal Color pink Remove color Add row above Add row below Add column bef…" at bounding box center [331, 175] width 232 height 83
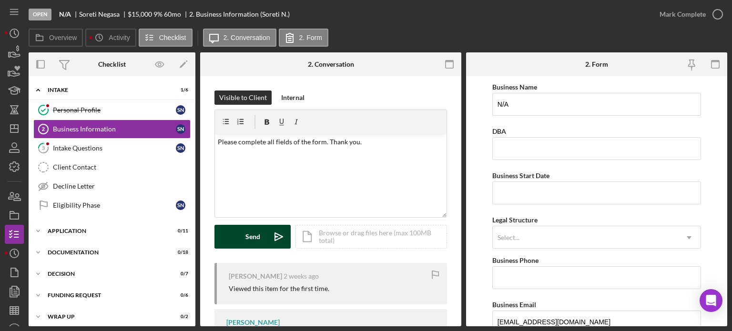
click at [257, 239] on div "Send" at bounding box center [252, 237] width 15 height 24
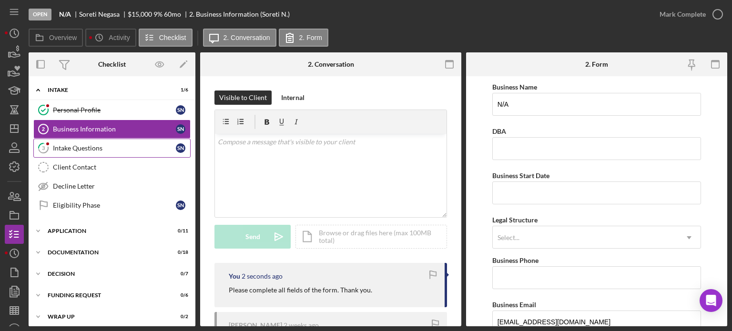
click at [95, 148] on div "Intake Questions" at bounding box center [114, 148] width 123 height 8
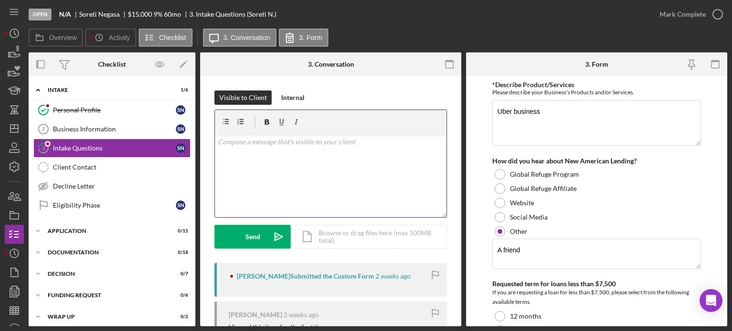
click at [283, 170] on div "v Color teal Color pink Remove color Add row above Add row below Add column bef…" at bounding box center [331, 175] width 232 height 83
click at [713, 14] on icon "button" at bounding box center [718, 14] width 24 height 24
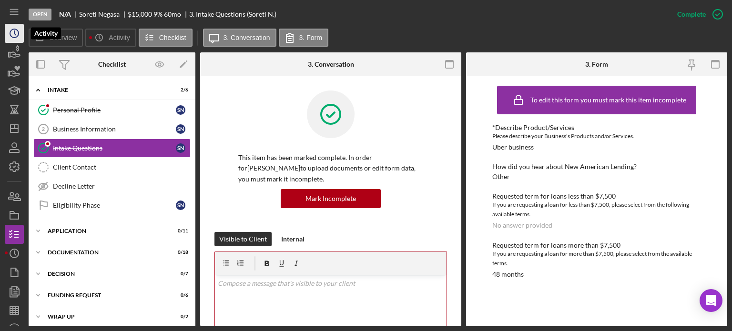
click at [13, 31] on icon "Icon/History" at bounding box center [14, 33] width 24 height 24
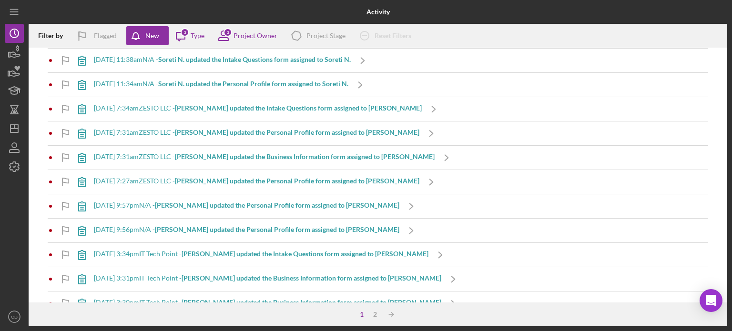
scroll to position [858, 0]
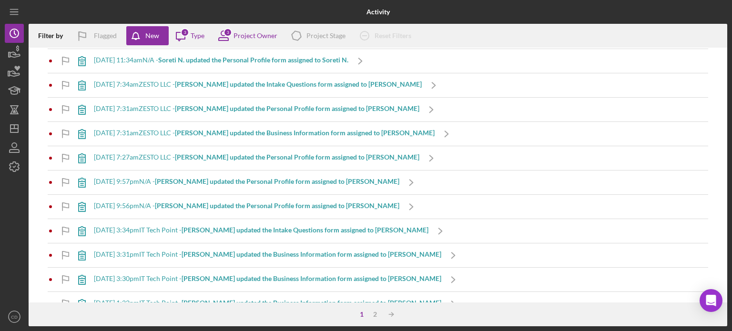
click at [196, 203] on b "[PERSON_NAME] updated the Personal Profile form assigned to [PERSON_NAME]" at bounding box center [277, 206] width 244 height 8
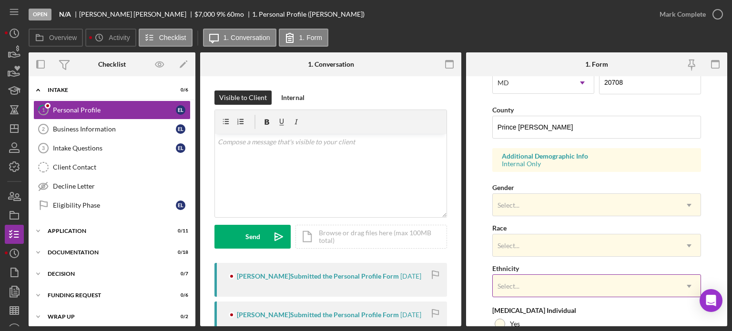
scroll to position [381, 0]
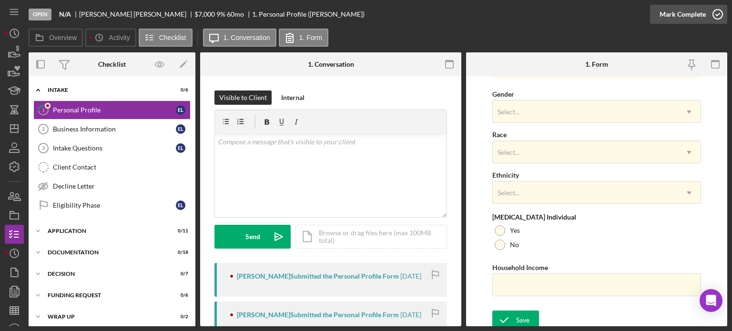
click at [715, 14] on icon "button" at bounding box center [718, 14] width 24 height 24
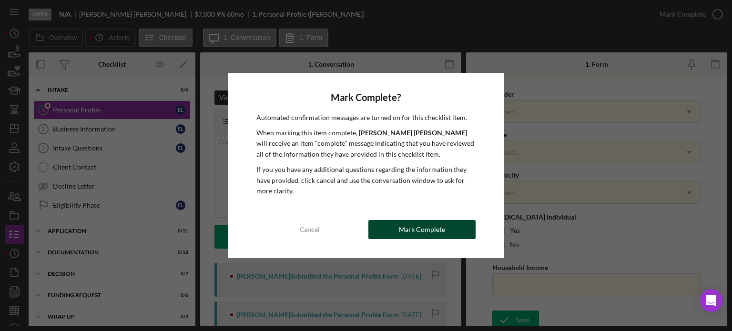
click at [408, 228] on div "Mark Complete" at bounding box center [422, 229] width 46 height 19
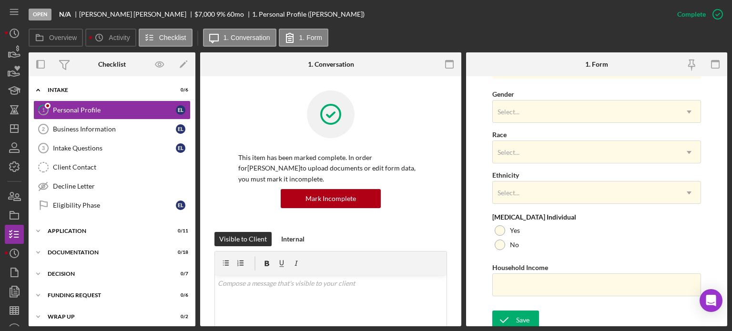
scroll to position [194, 0]
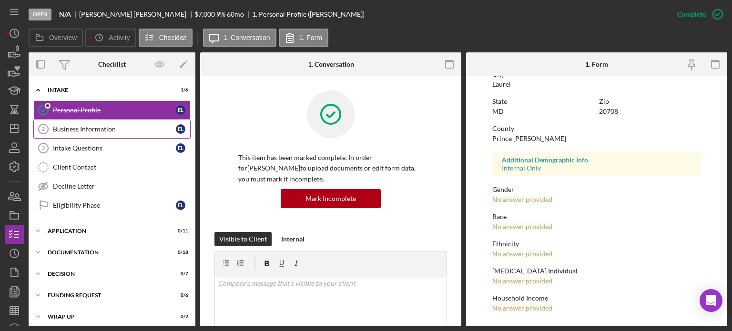
click at [103, 130] on div "Business Information" at bounding box center [114, 129] width 123 height 8
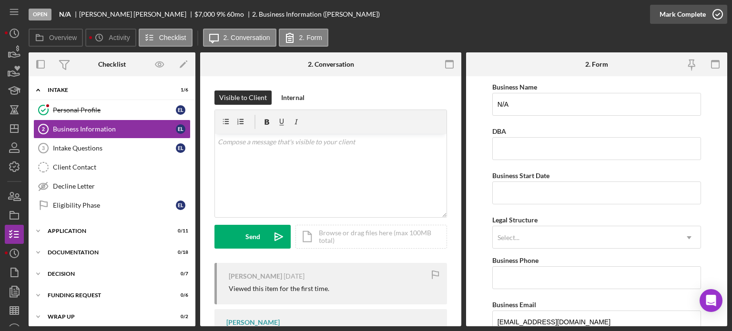
click at [695, 9] on div "Mark Complete" at bounding box center [683, 14] width 46 height 19
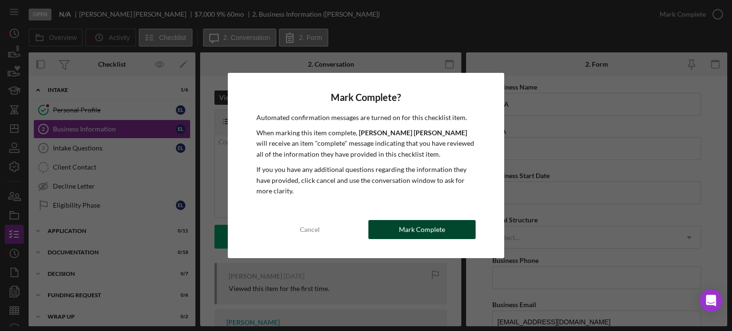
click at [417, 226] on div "Mark Complete" at bounding box center [422, 229] width 46 height 19
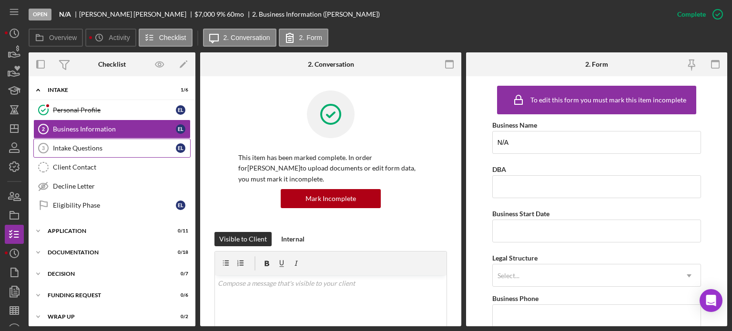
click at [105, 148] on div "Intake Questions" at bounding box center [114, 148] width 123 height 8
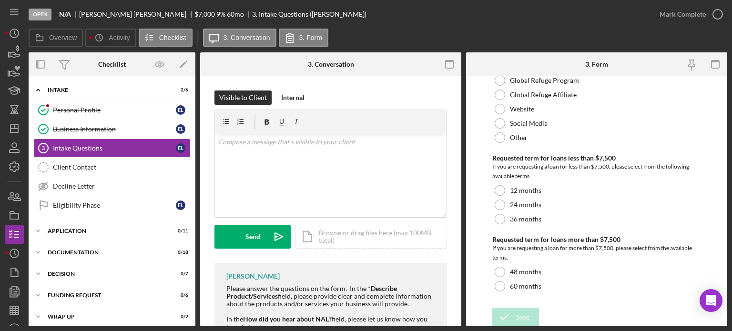
scroll to position [95, 0]
click at [279, 175] on div "v Color teal Color pink Remove color Add row above Add row below Add column bef…" at bounding box center [331, 175] width 232 height 83
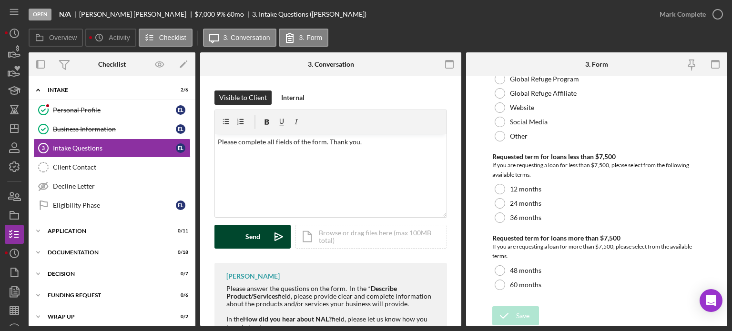
click at [247, 237] on div "Send" at bounding box center [252, 237] width 15 height 24
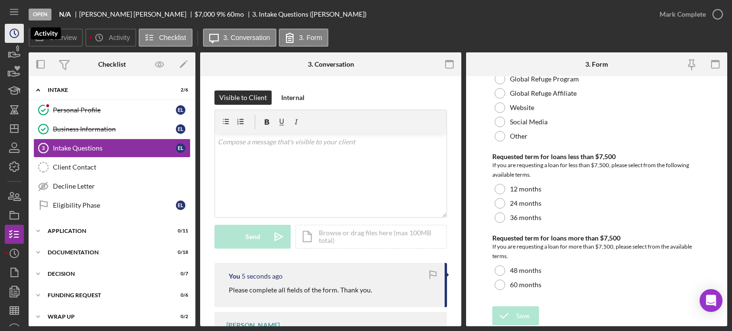
click at [20, 35] on icon "Icon/History" at bounding box center [14, 33] width 24 height 24
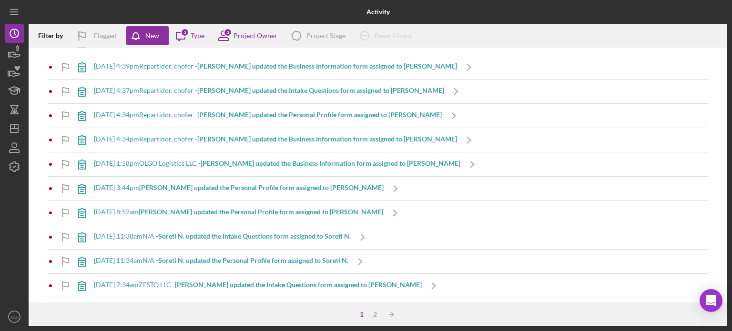
scroll to position [763, 0]
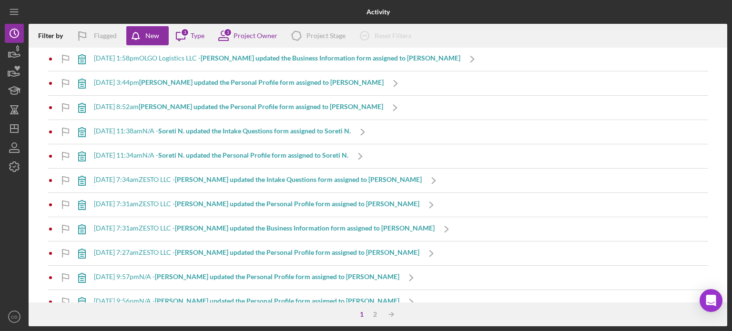
click at [223, 251] on b "[PERSON_NAME] updated the Personal Profile form assigned to [PERSON_NAME]" at bounding box center [297, 252] width 244 height 8
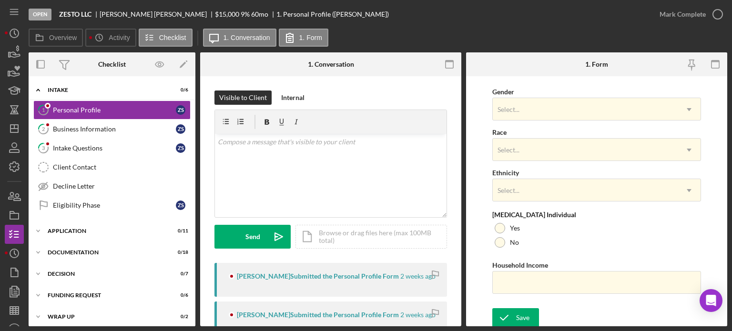
scroll to position [384, 0]
click at [720, 14] on icon "button" at bounding box center [718, 14] width 24 height 24
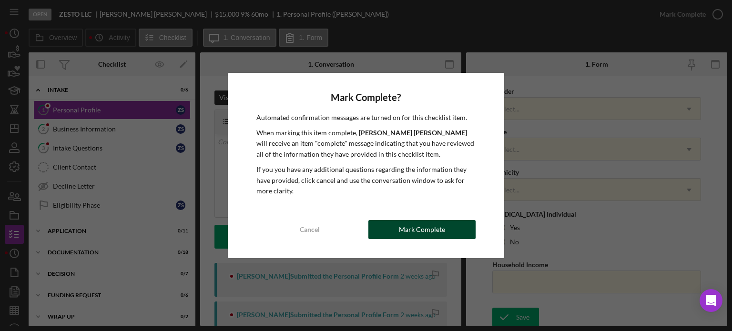
click at [410, 230] on div "Mark Complete" at bounding box center [422, 229] width 46 height 19
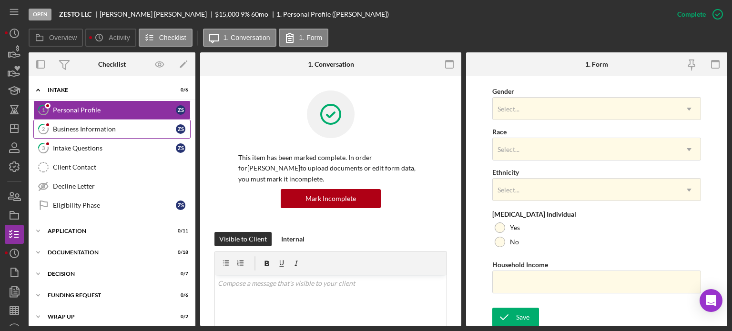
scroll to position [194, 0]
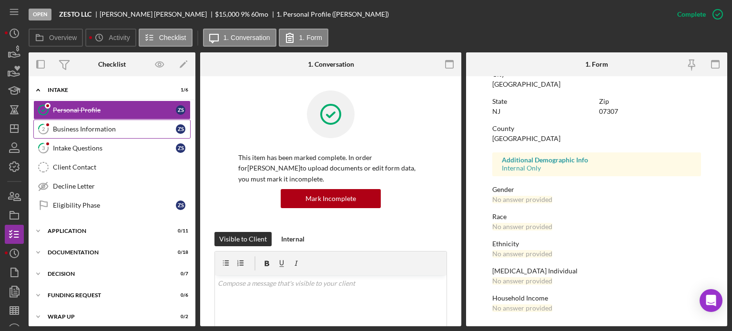
click at [89, 131] on div "Business Information" at bounding box center [114, 129] width 123 height 8
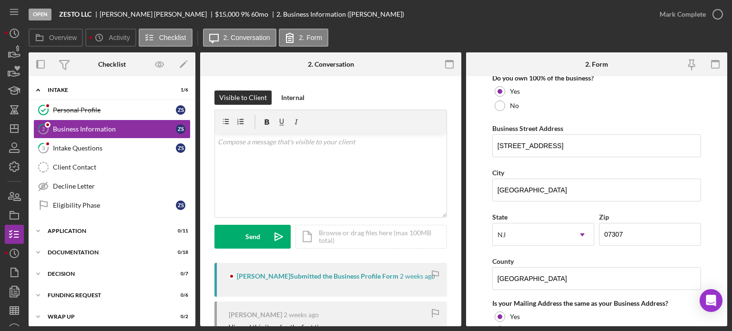
scroll to position [429, 0]
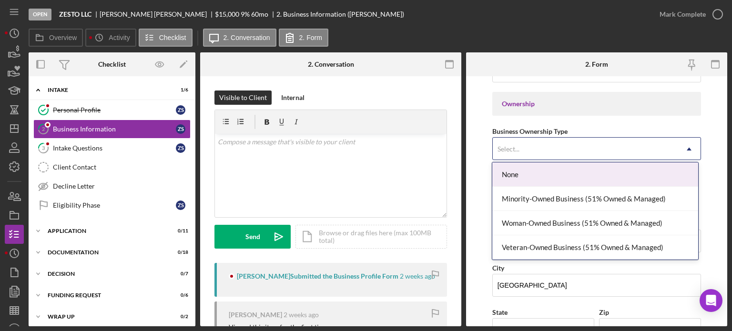
click at [565, 141] on div "Select..." at bounding box center [585, 149] width 185 height 22
click at [482, 152] on form "Business Name ZESTO LLC DBA Business Start Date 04/17/2014 Legal Structure LLC …" at bounding box center [596, 201] width 261 height 250
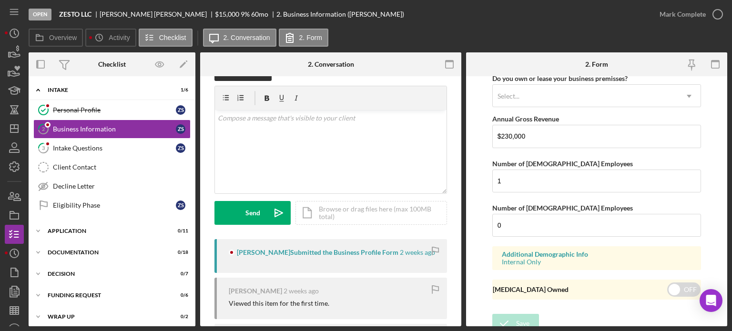
scroll to position [805, 0]
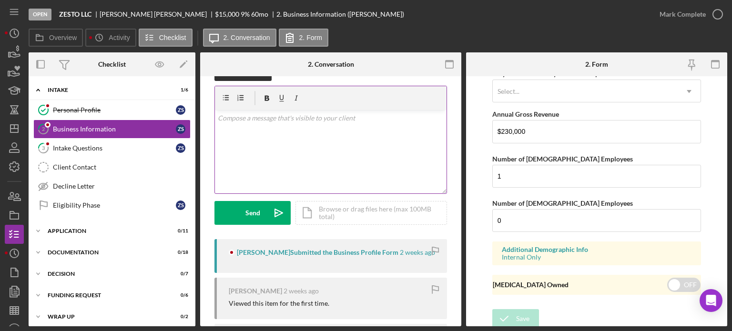
click at [287, 135] on div "v Color teal Color pink Remove color Add row above Add row below Add column bef…" at bounding box center [331, 151] width 232 height 83
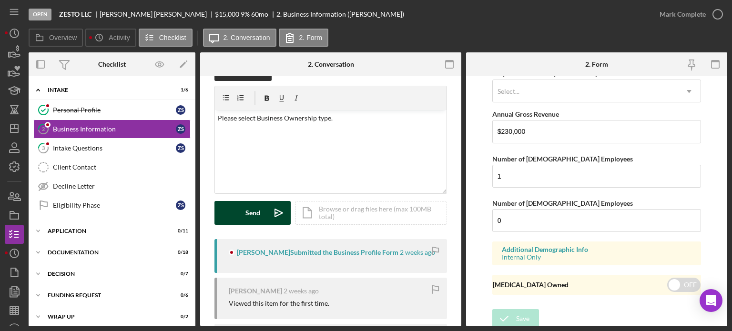
click at [242, 211] on button "Send Icon/icon-invite-send" at bounding box center [252, 213] width 76 height 24
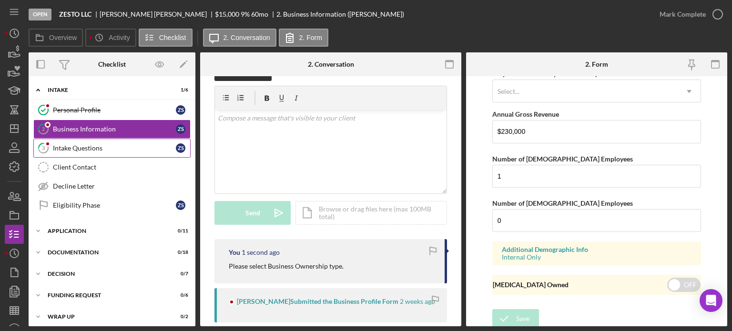
click at [109, 148] on div "Intake Questions" at bounding box center [114, 148] width 123 height 8
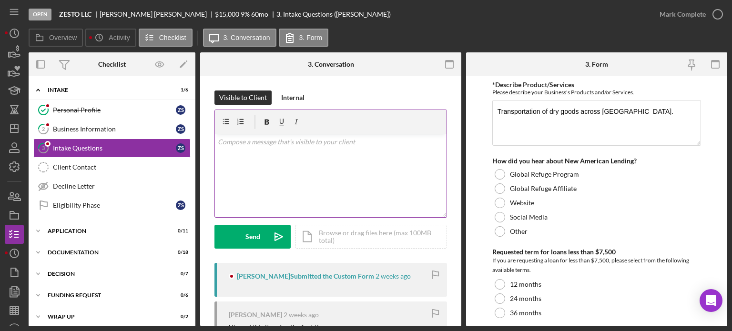
click at [333, 169] on div "v Color teal Color pink Remove color Add row above Add row below Add column bef…" at bounding box center [331, 175] width 232 height 83
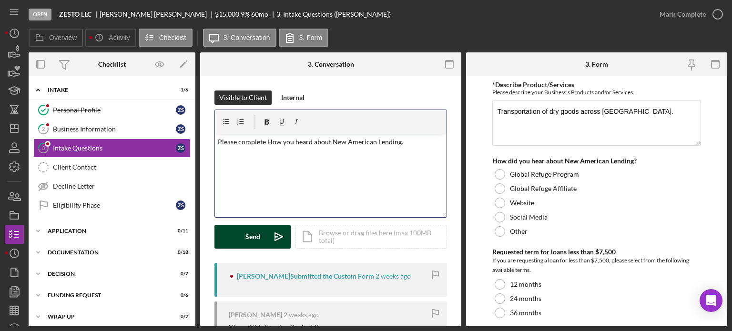
click at [242, 242] on button "Send Icon/icon-invite-send" at bounding box center [252, 237] width 76 height 24
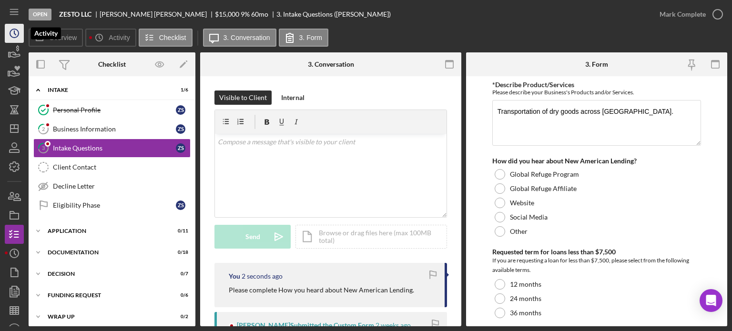
click at [11, 39] on icon "Icon/History" at bounding box center [14, 33] width 24 height 24
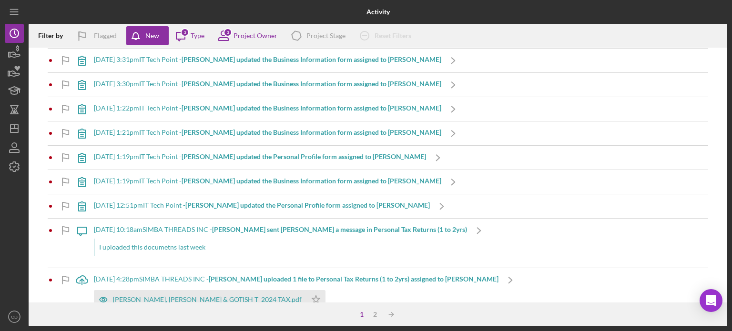
scroll to position [1049, 0]
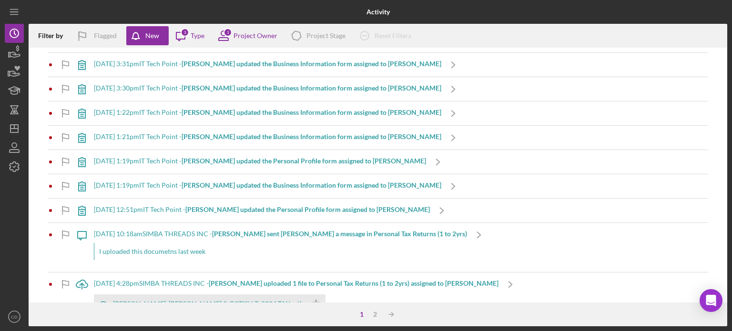
click at [270, 208] on b "[PERSON_NAME] updated the Personal Profile form assigned to [PERSON_NAME]" at bounding box center [307, 209] width 244 height 8
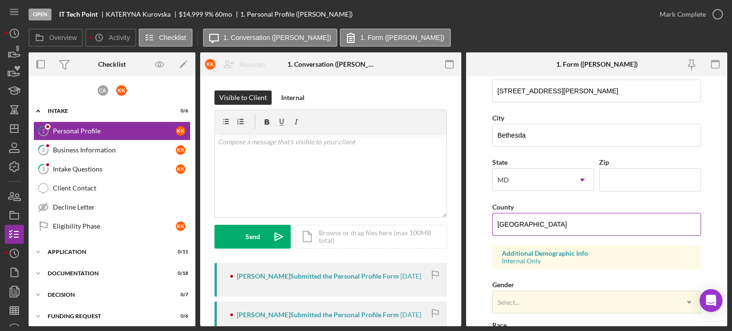
scroll to position [238, 0]
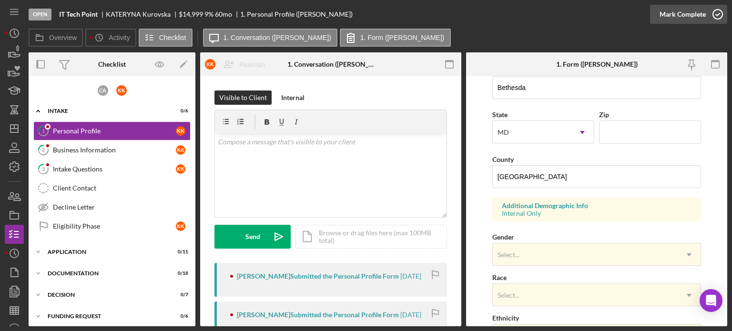
click at [722, 13] on icon "button" at bounding box center [718, 14] width 24 height 24
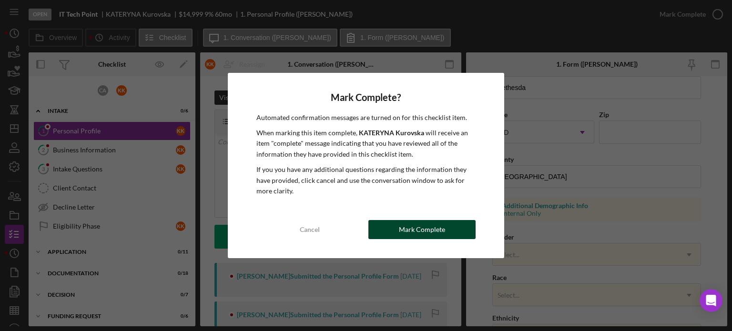
click at [414, 227] on div "Mark Complete" at bounding box center [422, 229] width 46 height 19
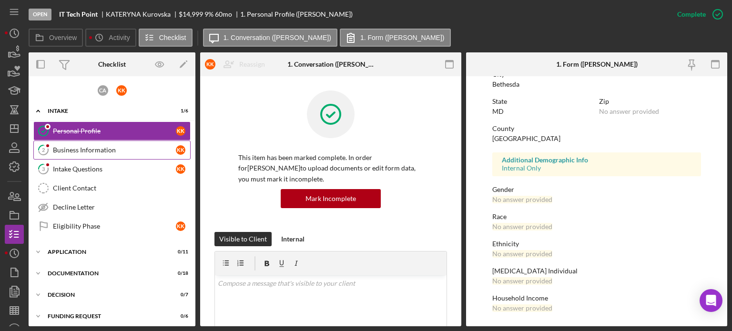
scroll to position [184, 0]
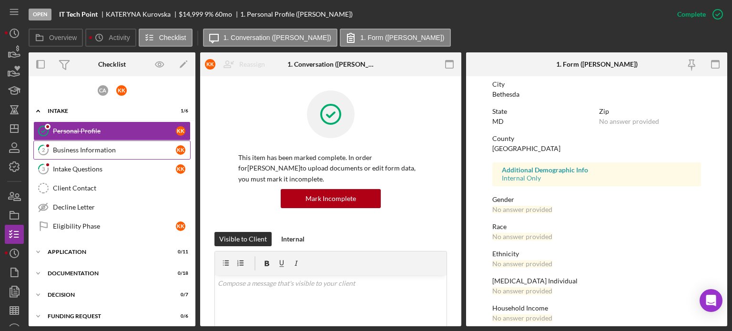
click at [126, 149] on div "Business Information" at bounding box center [114, 150] width 123 height 8
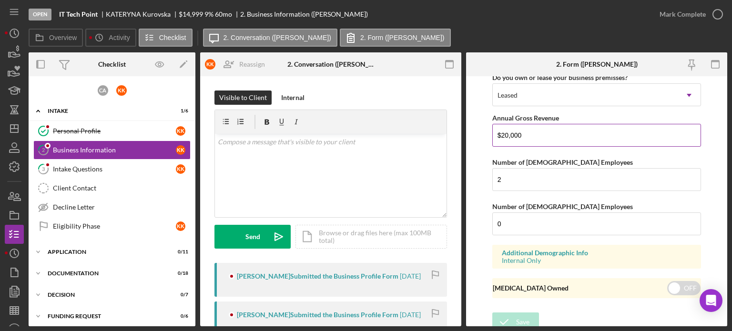
scroll to position [930, 0]
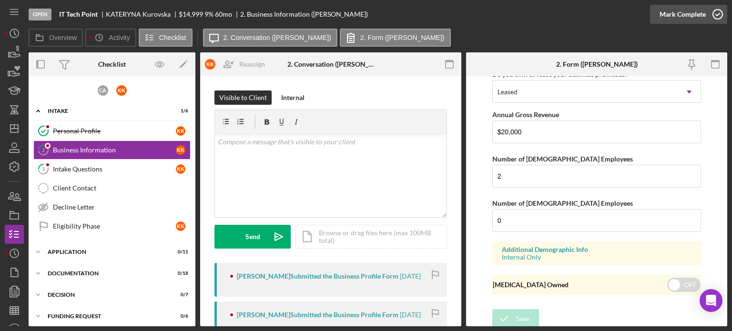
click at [696, 13] on div "Mark Complete" at bounding box center [683, 14] width 46 height 19
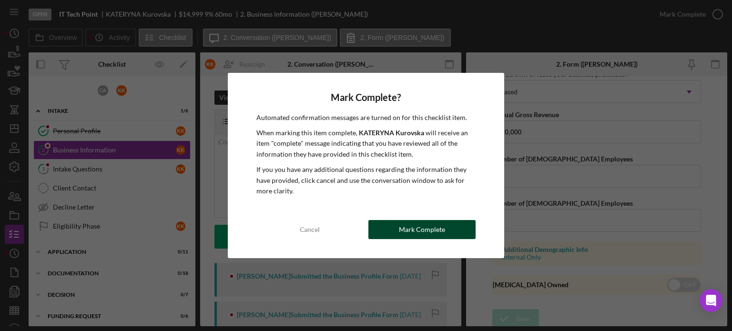
click at [435, 234] on div "Mark Complete" at bounding box center [422, 229] width 46 height 19
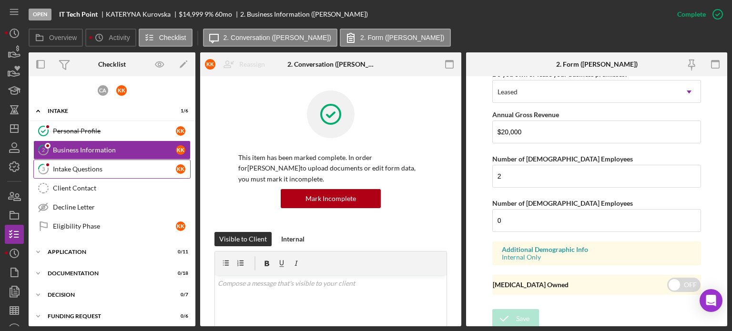
scroll to position [577, 0]
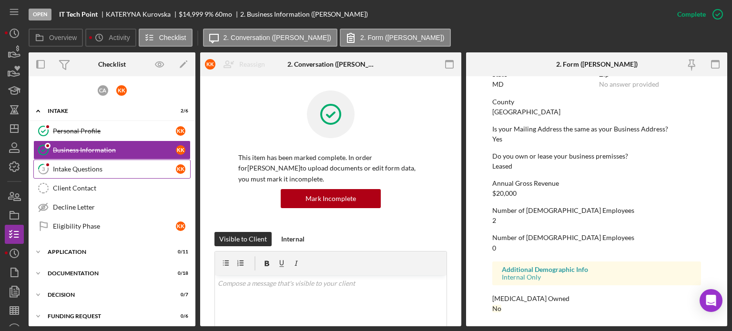
click at [108, 163] on link "3 Intake Questions K K" at bounding box center [111, 169] width 157 height 19
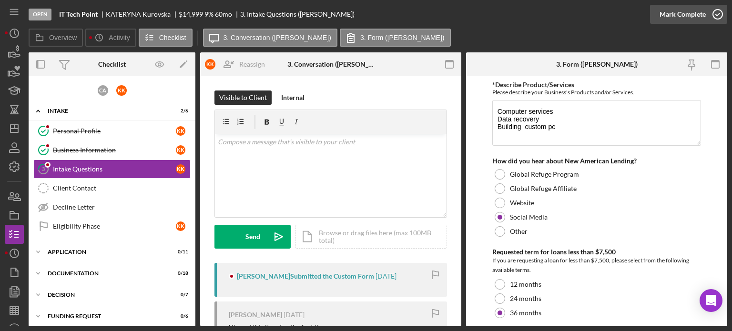
click at [684, 17] on div "Mark Complete" at bounding box center [683, 14] width 46 height 19
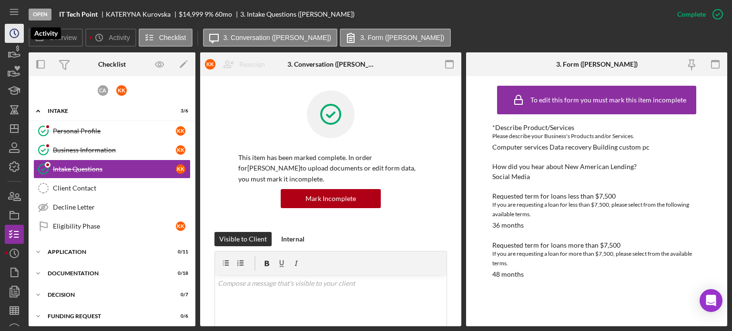
click at [13, 36] on icon "Icon/History" at bounding box center [14, 33] width 24 height 24
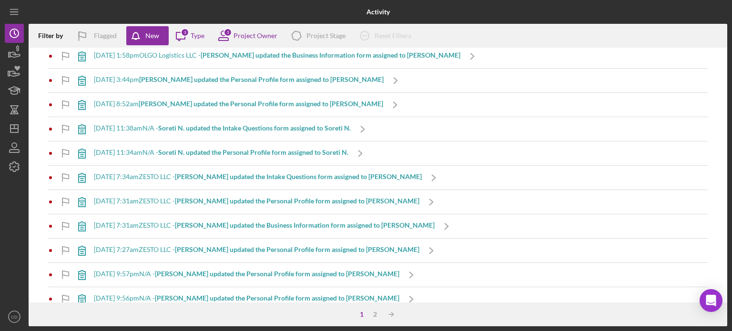
scroll to position [763, 0]
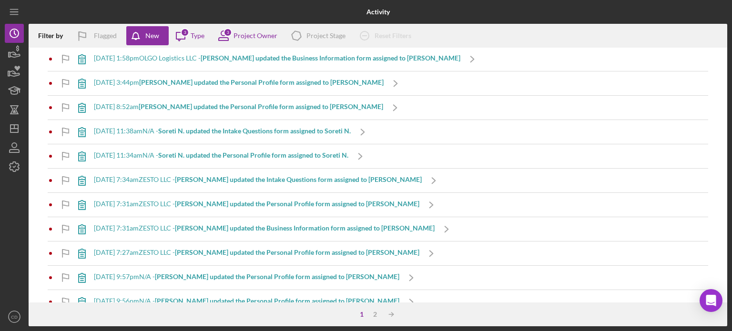
click at [248, 175] on b "[PERSON_NAME] updated the Intake Questions form assigned to [PERSON_NAME]" at bounding box center [298, 179] width 247 height 8
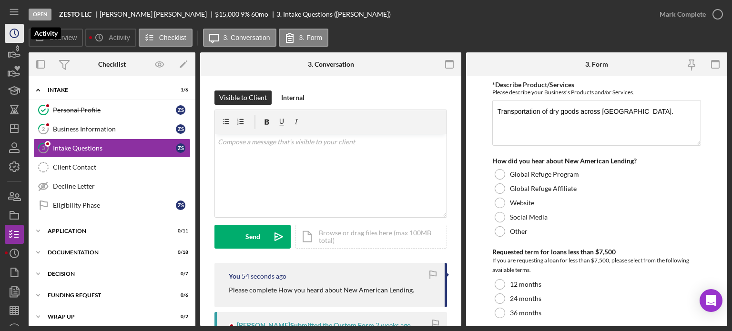
click at [9, 31] on icon "Icon/History" at bounding box center [14, 33] width 24 height 24
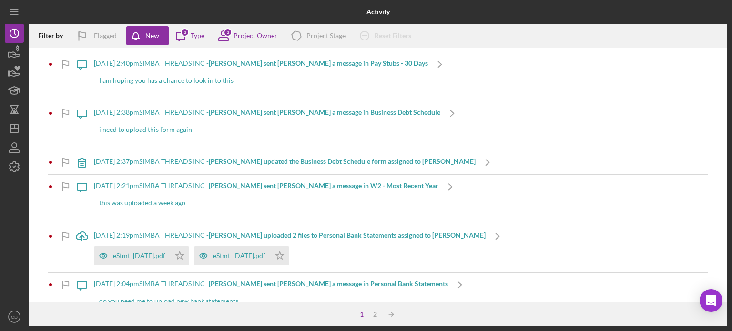
click at [286, 114] on b "[PERSON_NAME] sent [PERSON_NAME] a message in Business Debt Schedule" at bounding box center [325, 112] width 232 height 8
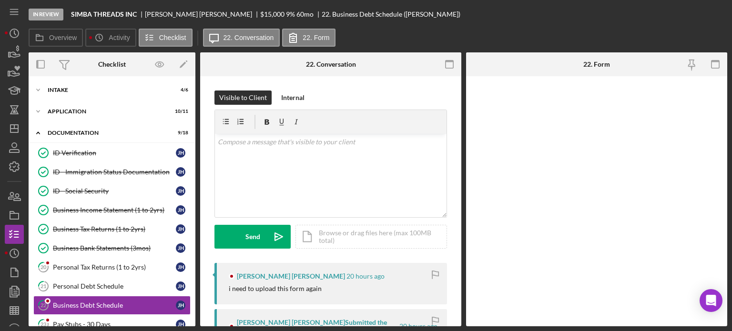
scroll to position [102, 0]
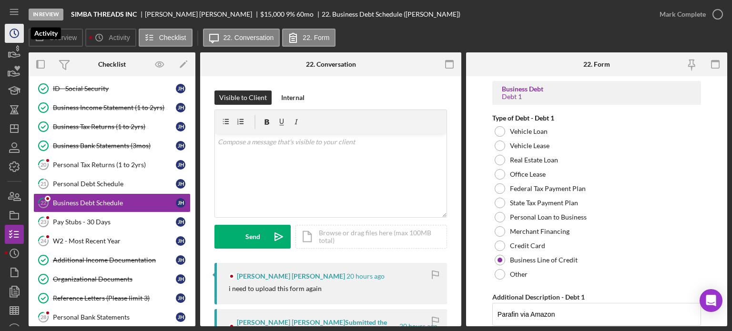
click at [13, 33] on icon "Icon/History" at bounding box center [14, 33] width 24 height 24
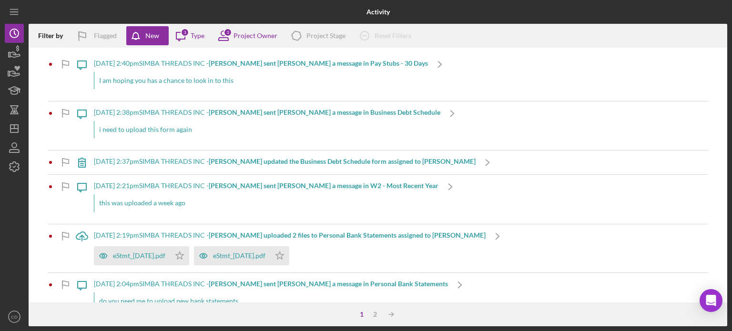
click at [263, 57] on div "9/29/2025 at 2:40pm SIMBA THREADS INC - Jane H. sent John S. a message in Pay S…" at bounding box center [261, 76] width 334 height 49
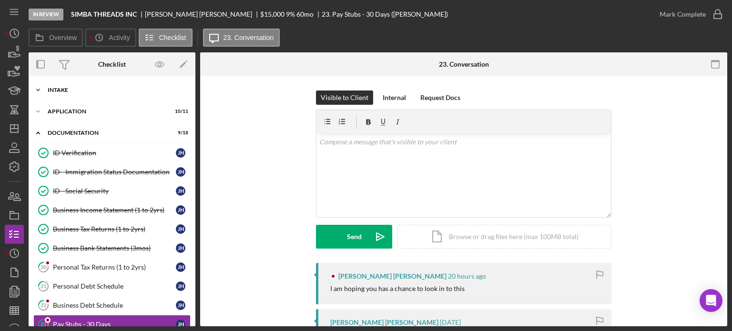
click at [50, 83] on div "Icon/Expander Intake 4 / 6" at bounding box center [112, 90] width 167 height 19
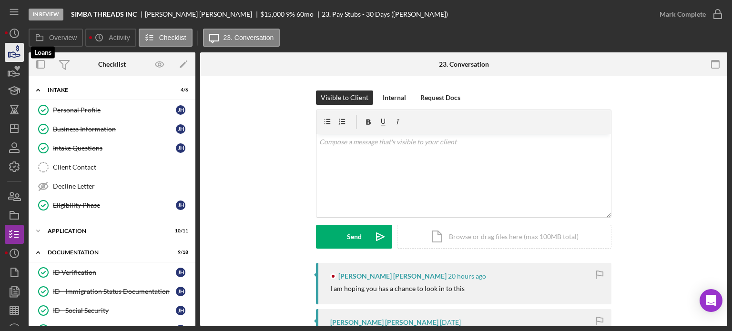
click at [16, 43] on icon "button" at bounding box center [14, 53] width 24 height 24
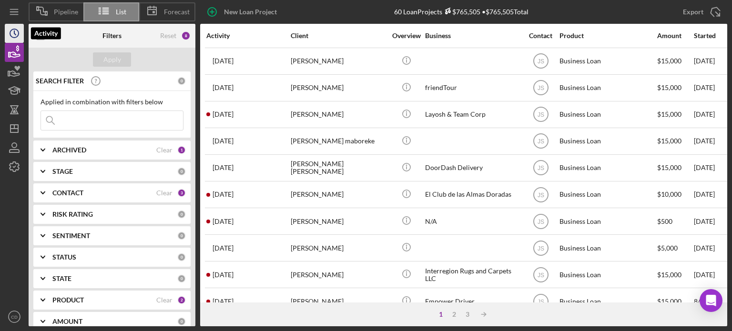
click at [15, 33] on icon "Icon/History" at bounding box center [14, 33] width 24 height 24
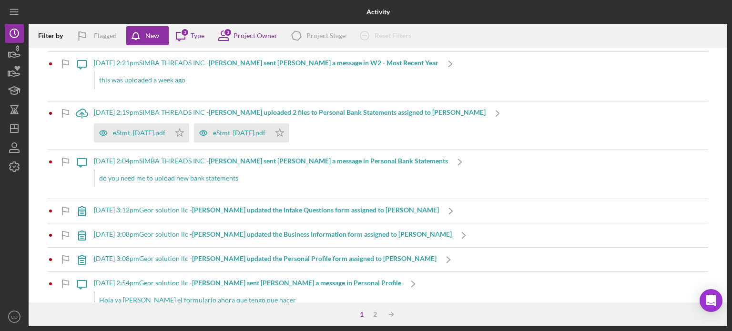
scroll to position [143, 0]
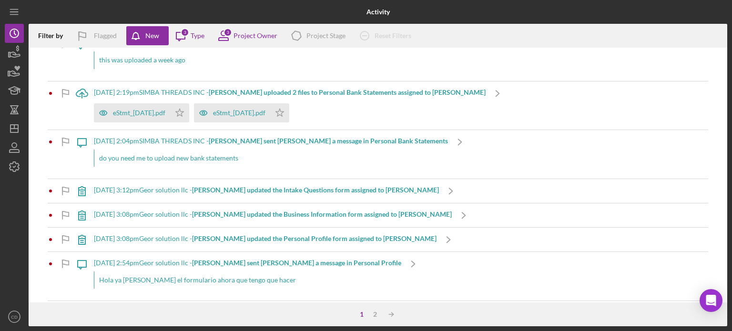
click at [277, 190] on b "[PERSON_NAME] updated the Intake Questions form assigned to [PERSON_NAME]" at bounding box center [315, 190] width 247 height 8
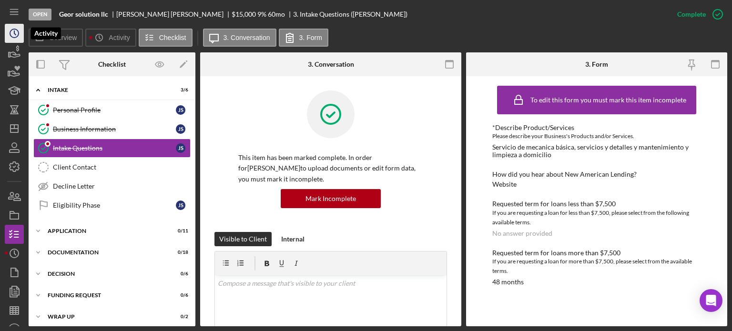
click at [11, 35] on icon "Icon/History" at bounding box center [14, 33] width 24 height 24
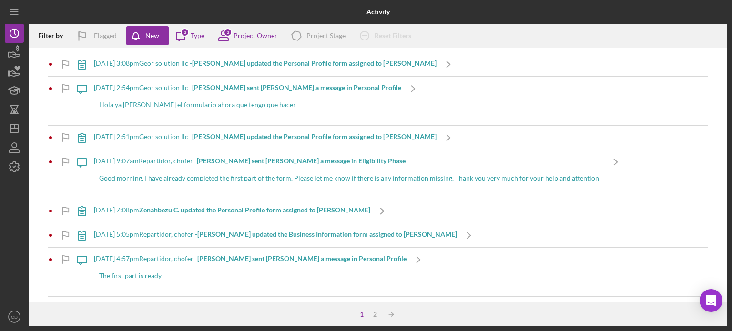
scroll to position [334, 0]
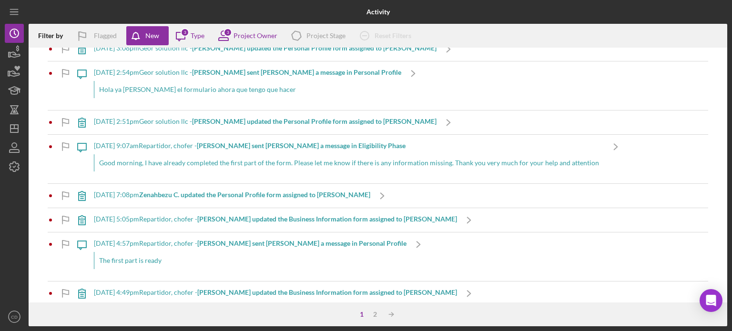
click at [280, 195] on b "Zenahbezu C. updated the Personal Profile form assigned to [PERSON_NAME]" at bounding box center [254, 195] width 231 height 8
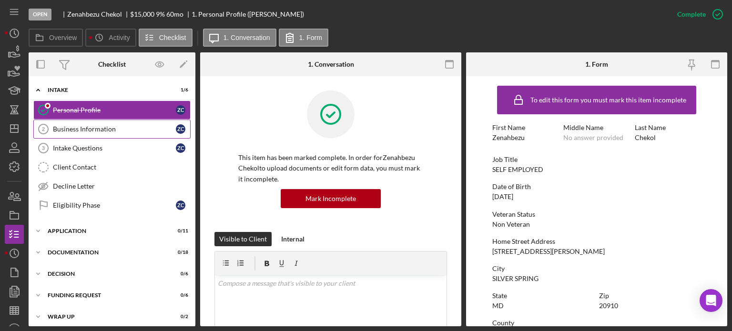
click at [80, 127] on div "Business Information" at bounding box center [114, 129] width 123 height 8
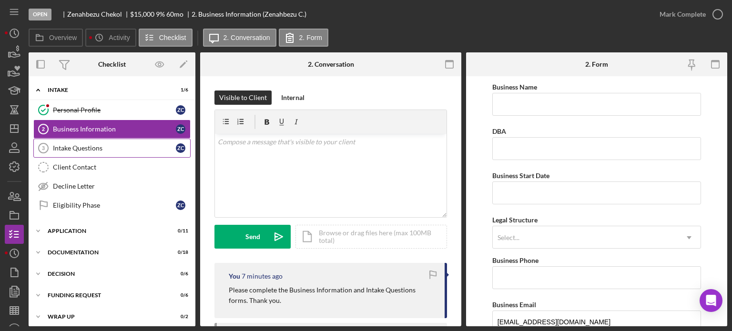
click at [99, 147] on div "Intake Questions" at bounding box center [114, 148] width 123 height 8
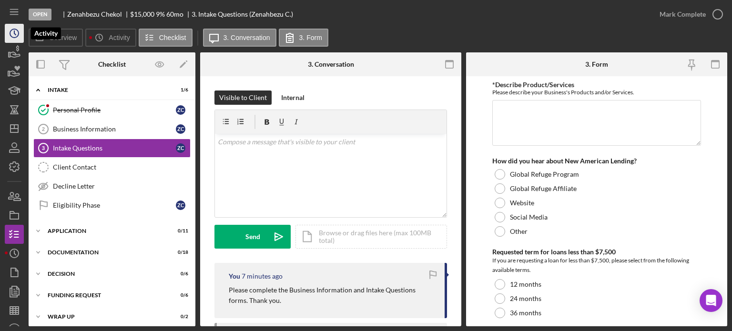
click at [13, 33] on icon "Icon/History" at bounding box center [14, 33] width 24 height 24
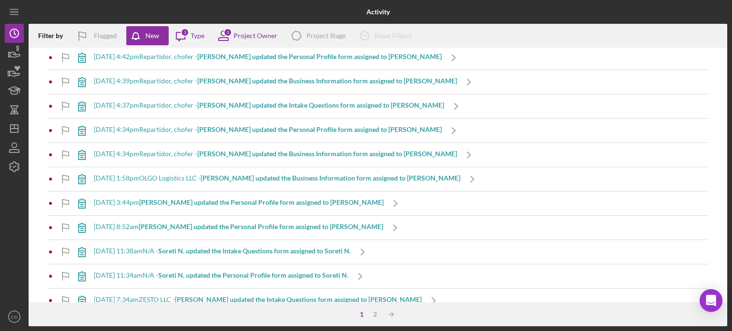
scroll to position [667, 0]
click at [191, 201] on b "[PERSON_NAME] updated the Personal Profile form assigned to [PERSON_NAME]" at bounding box center [261, 202] width 244 height 8
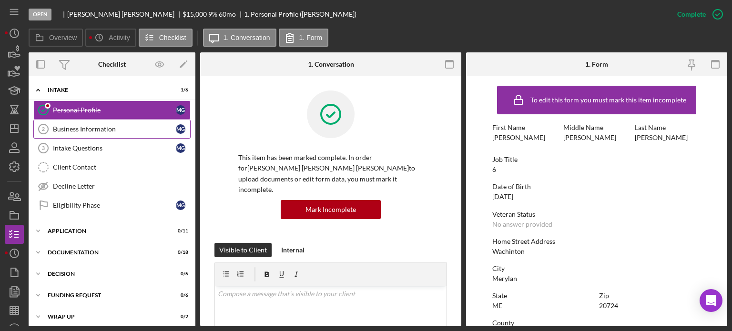
click at [94, 127] on div "Business Information" at bounding box center [114, 129] width 123 height 8
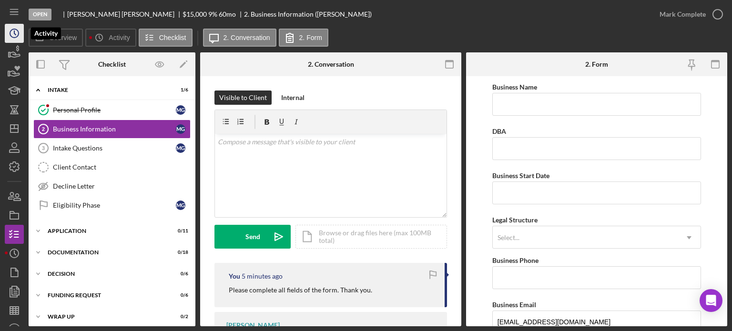
click at [17, 36] on circle "button" at bounding box center [14, 33] width 9 height 9
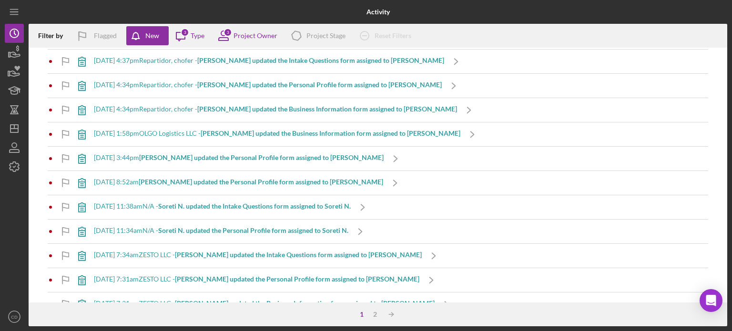
scroll to position [715, 0]
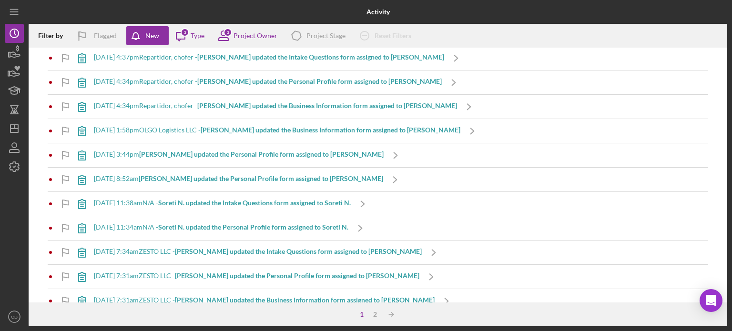
click at [217, 177] on b "[PERSON_NAME] updated the Personal Profile form assigned to [PERSON_NAME]" at bounding box center [261, 178] width 244 height 8
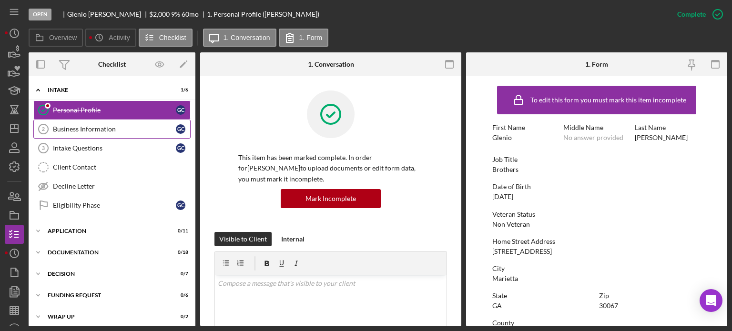
click at [93, 126] on div "Business Information" at bounding box center [114, 129] width 123 height 8
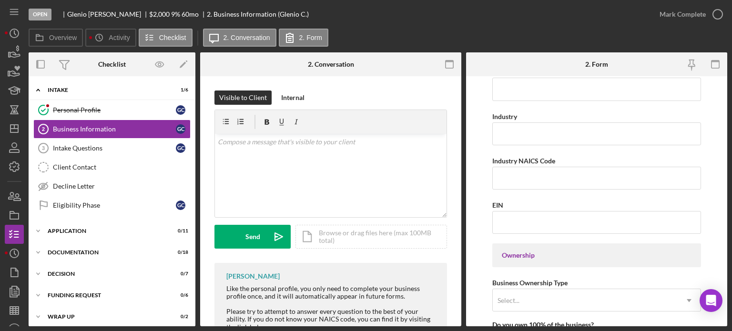
scroll to position [334, 0]
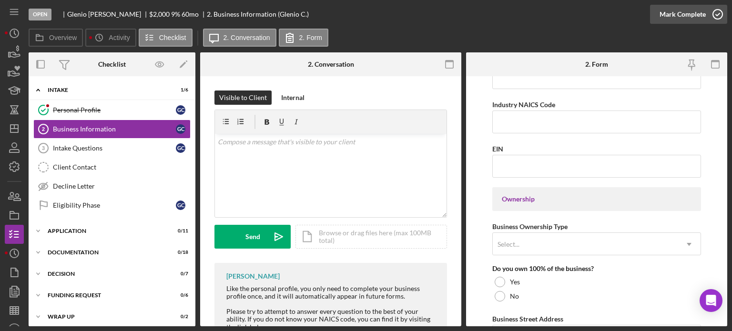
click at [711, 15] on icon "button" at bounding box center [718, 14] width 24 height 24
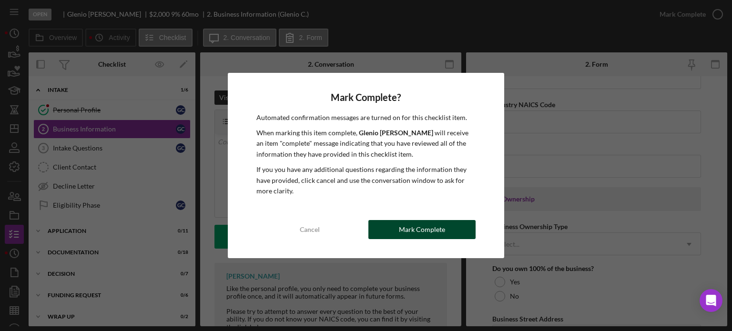
click at [438, 233] on div "Mark Complete" at bounding box center [422, 229] width 46 height 19
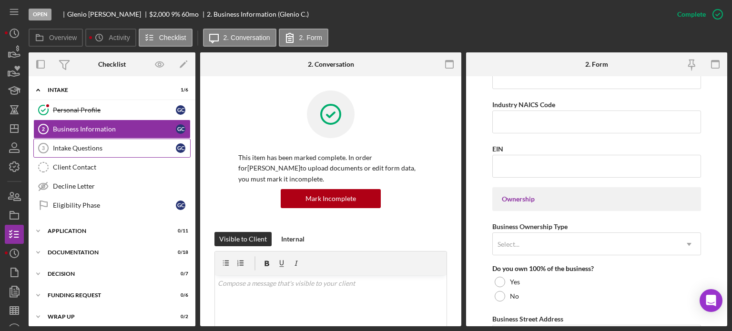
scroll to position [211, 0]
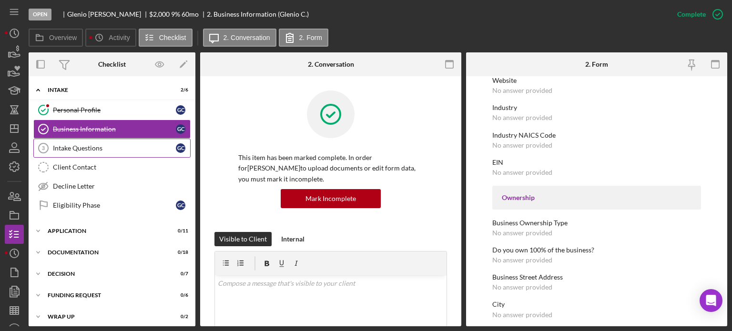
click at [113, 148] on div "Intake Questions" at bounding box center [114, 148] width 123 height 8
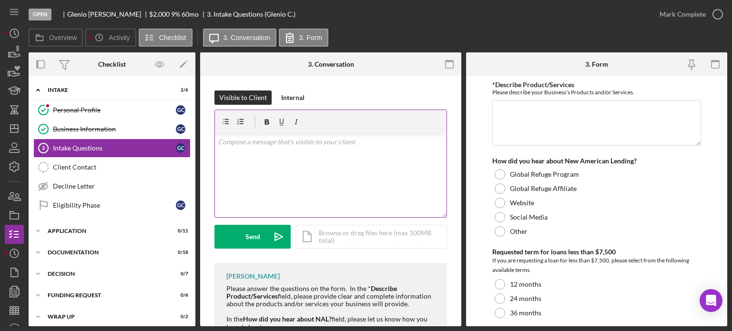
click at [302, 171] on div "v Color teal Color pink Remove color Add row above Add row below Add column bef…" at bounding box center [331, 175] width 232 height 83
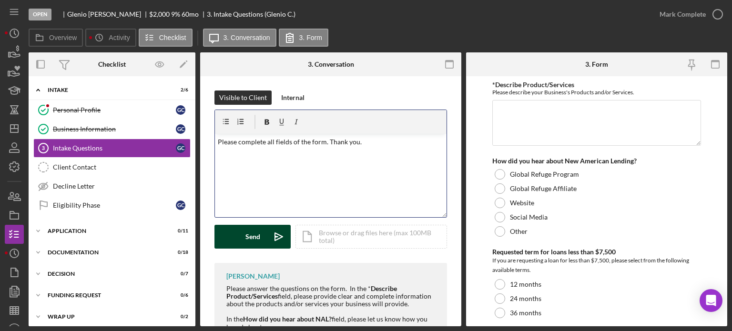
click at [244, 237] on button "Send Icon/icon-invite-send" at bounding box center [252, 237] width 76 height 24
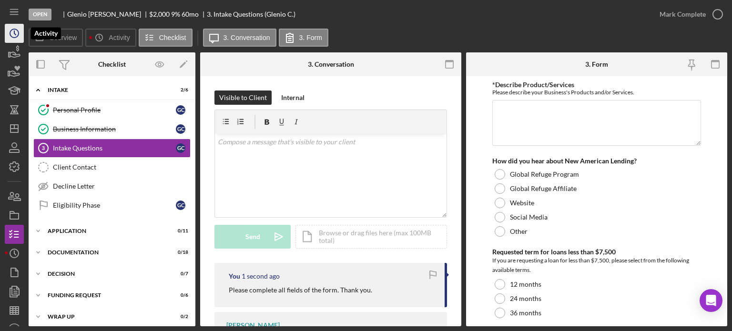
click at [9, 34] on icon "Icon/History" at bounding box center [14, 33] width 24 height 24
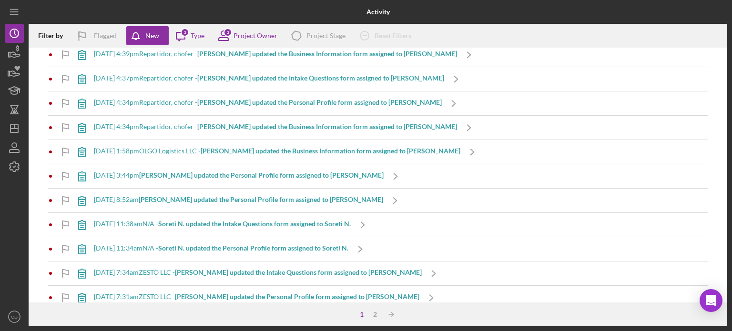
scroll to position [715, 0]
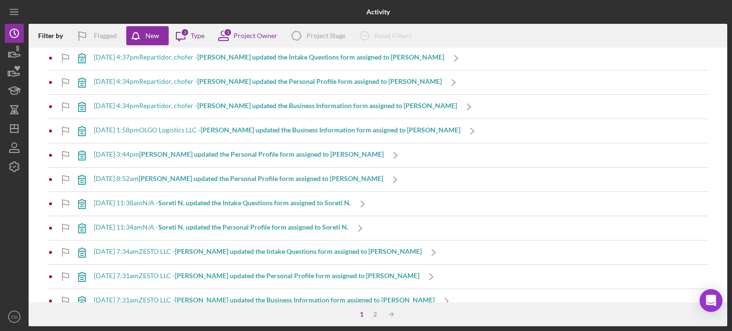
click at [281, 249] on b "[PERSON_NAME] updated the Intake Questions form assigned to [PERSON_NAME]" at bounding box center [298, 251] width 247 height 8
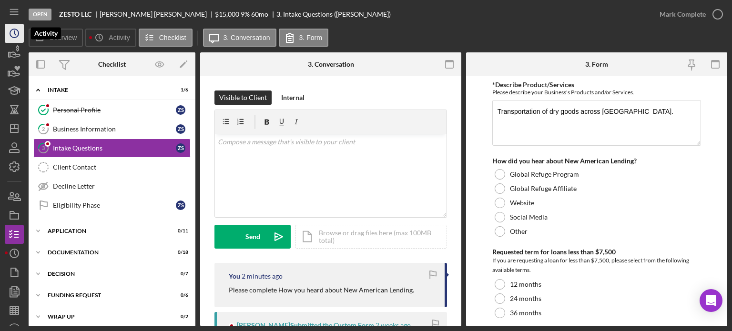
click at [14, 34] on polyline "button" at bounding box center [14, 33] width 1 height 4
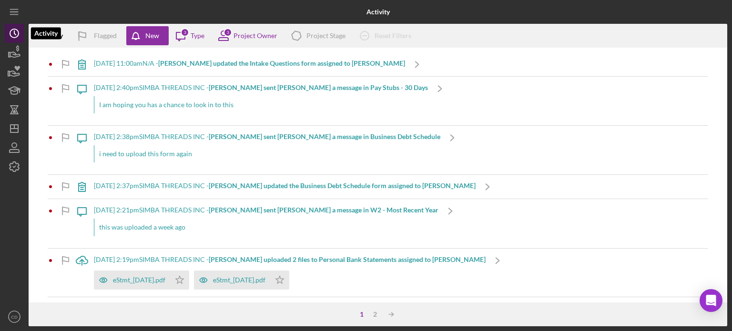
click at [17, 34] on icon "Icon/History" at bounding box center [14, 33] width 24 height 24
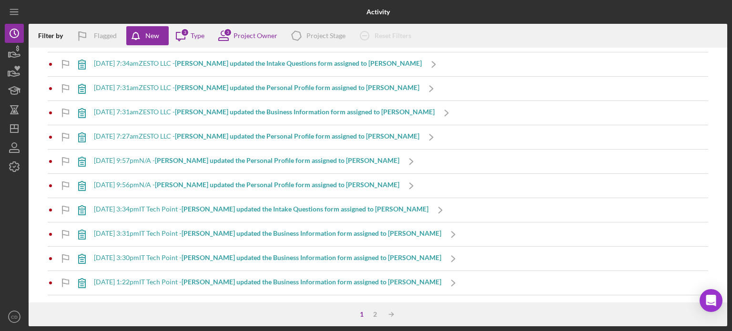
scroll to position [906, 0]
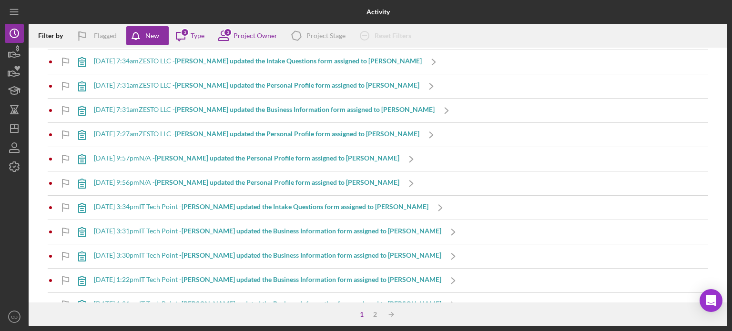
click at [273, 183] on b "[PERSON_NAME] updated the Personal Profile form assigned to [PERSON_NAME]" at bounding box center [277, 182] width 244 height 8
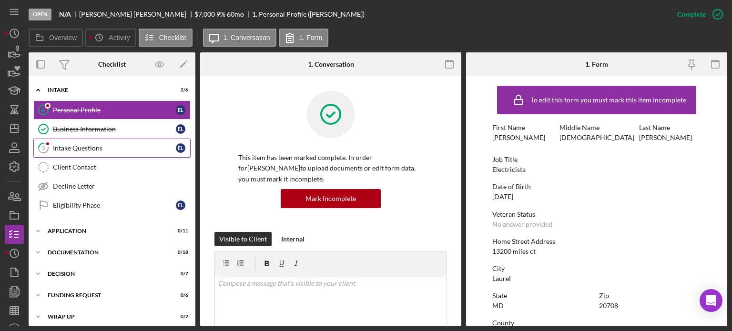
click at [64, 150] on div "Intake Questions" at bounding box center [114, 148] width 123 height 8
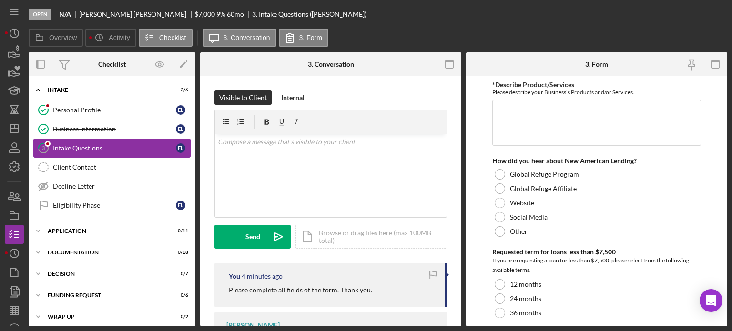
type textarea "Venta de celulares"
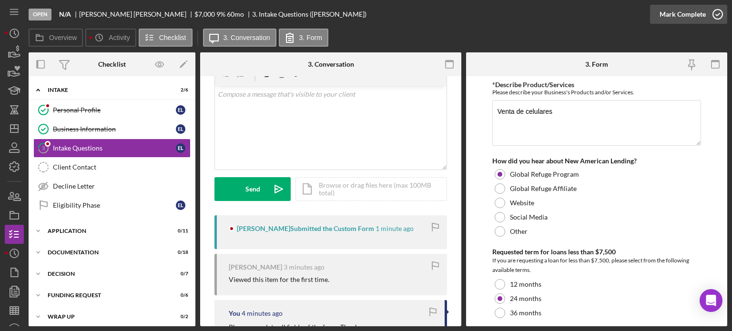
click at [712, 13] on icon "button" at bounding box center [718, 14] width 24 height 24
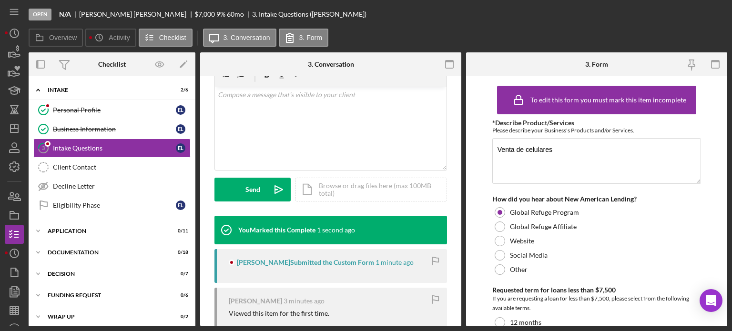
scroll to position [189, 0]
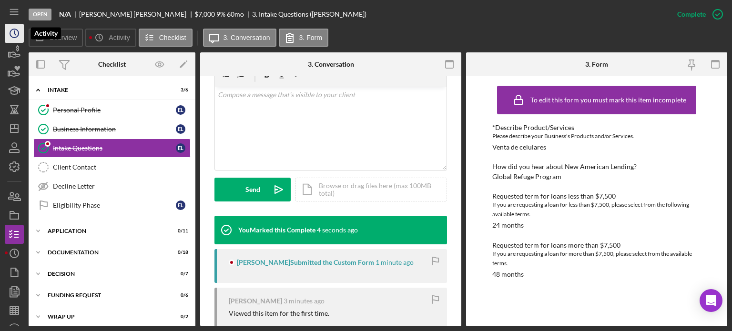
click at [13, 36] on icon "Icon/History" at bounding box center [14, 33] width 24 height 24
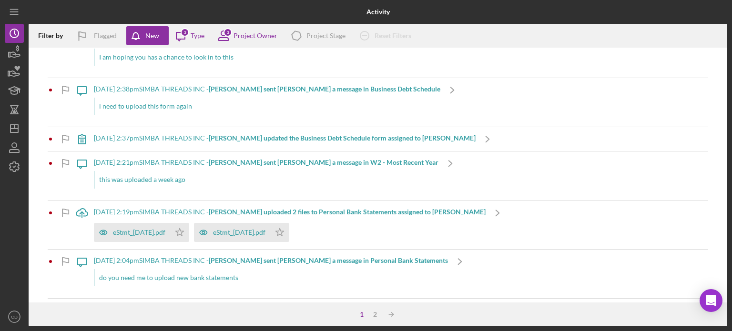
scroll to position [143, 0]
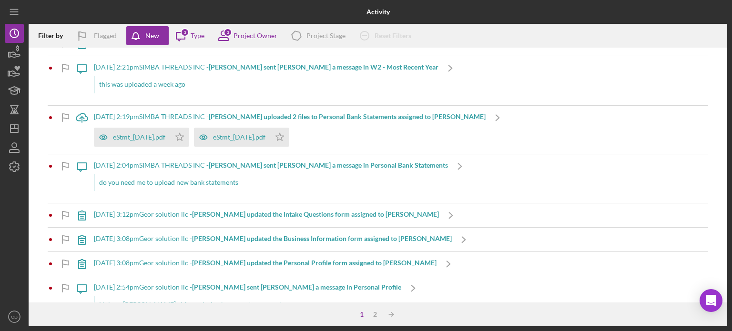
click at [334, 215] on b "[PERSON_NAME] updated the Intake Questions form assigned to [PERSON_NAME]" at bounding box center [315, 214] width 247 height 8
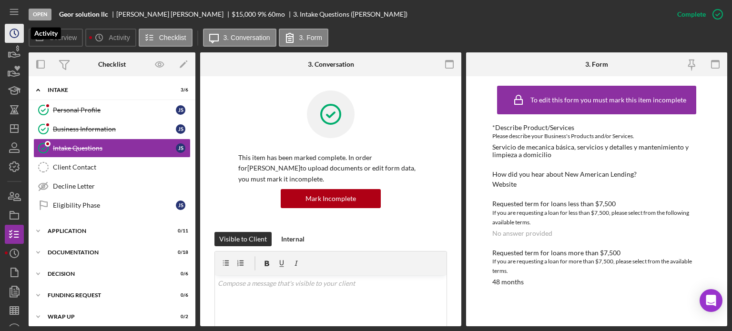
click at [10, 32] on circle "button" at bounding box center [14, 33] width 9 height 9
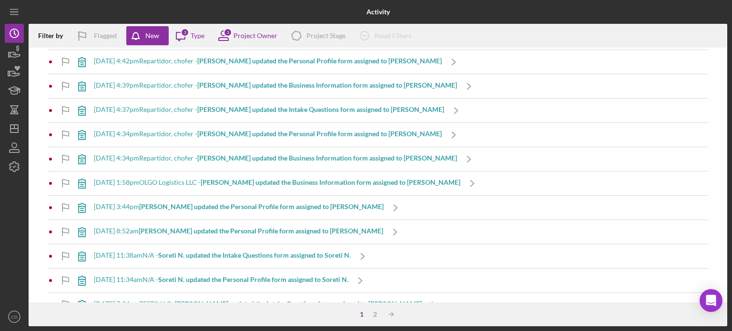
scroll to position [715, 0]
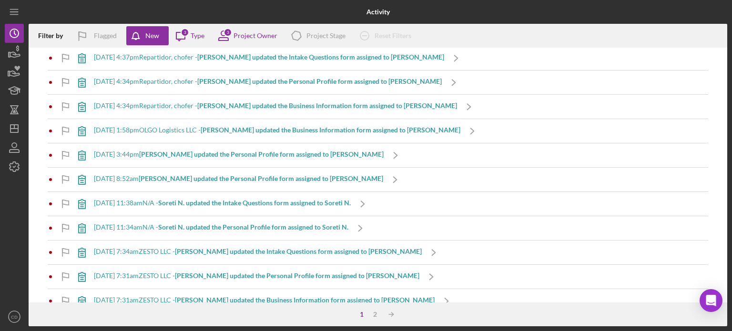
click at [271, 201] on b "Soreti N. updated the Intake Questions form assigned to Soreti N." at bounding box center [254, 203] width 193 height 8
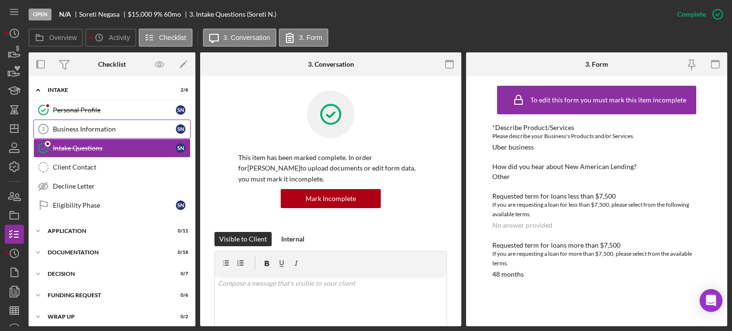
click at [86, 128] on div "Business Information" at bounding box center [114, 129] width 123 height 8
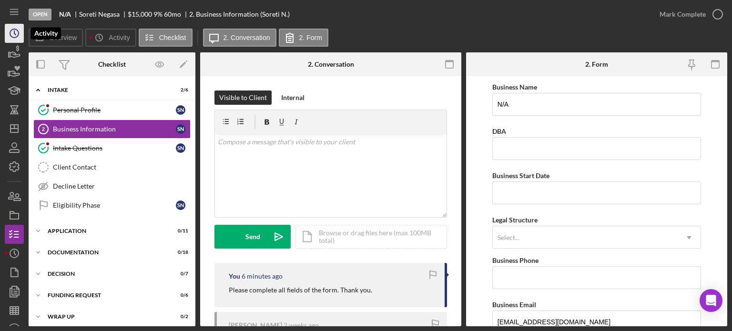
click at [13, 38] on icon "Icon/History" at bounding box center [14, 33] width 24 height 24
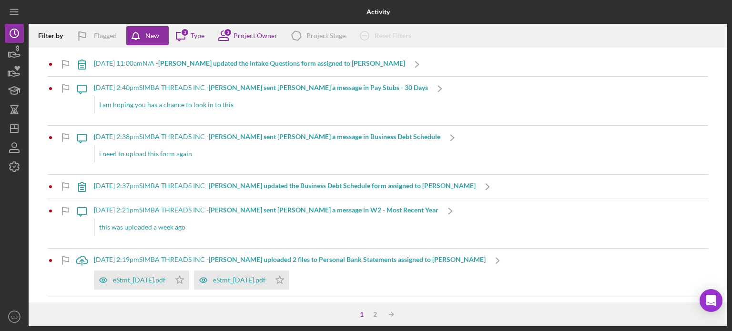
click at [222, 66] on b "[PERSON_NAME] updated the Intake Questions form assigned to [PERSON_NAME]" at bounding box center [281, 63] width 247 height 8
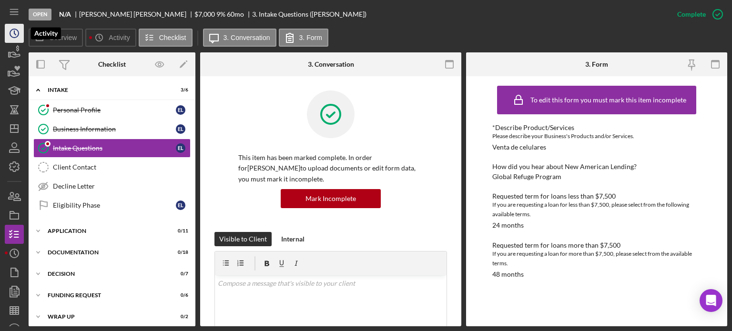
click at [15, 34] on polyline "button" at bounding box center [14, 33] width 1 height 4
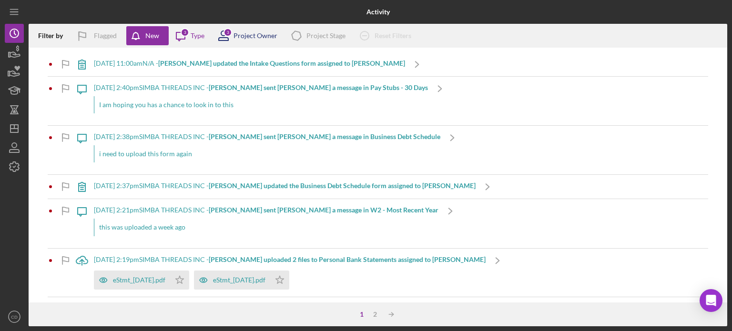
click at [241, 34] on div "Project Owner" at bounding box center [256, 36] width 44 height 8
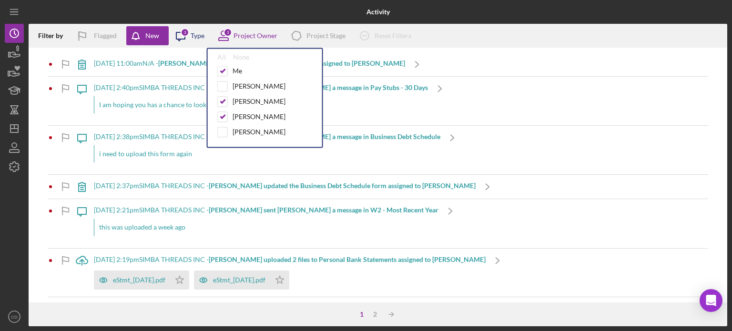
click at [194, 31] on div "Icon/Message 3 Type" at bounding box center [187, 36] width 36 height 24
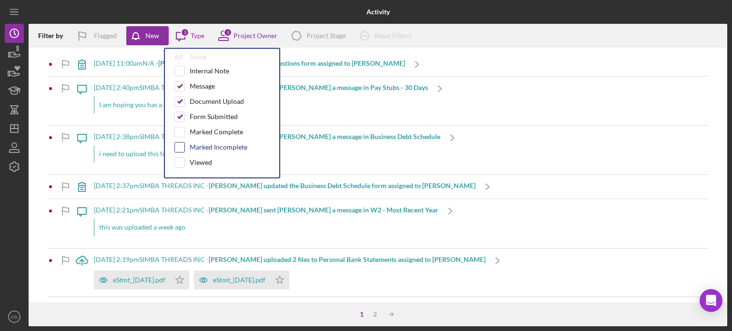
click at [179, 146] on input "checkbox" at bounding box center [180, 148] width 10 height 10
checkbox input "false"
click at [96, 36] on div "Flagged" at bounding box center [105, 35] width 23 height 19
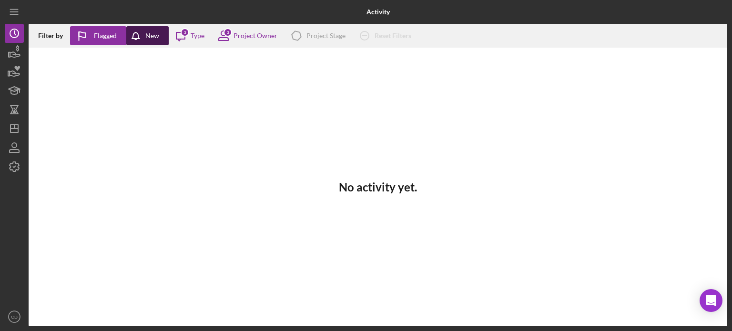
click at [138, 34] on icon "button" at bounding box center [136, 36] width 8 height 6
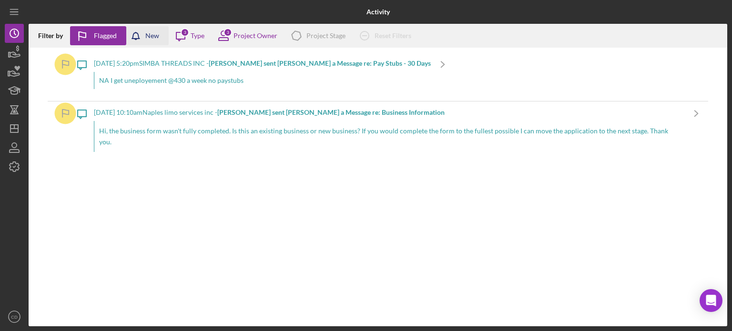
click at [147, 34] on div "New" at bounding box center [152, 35] width 14 height 19
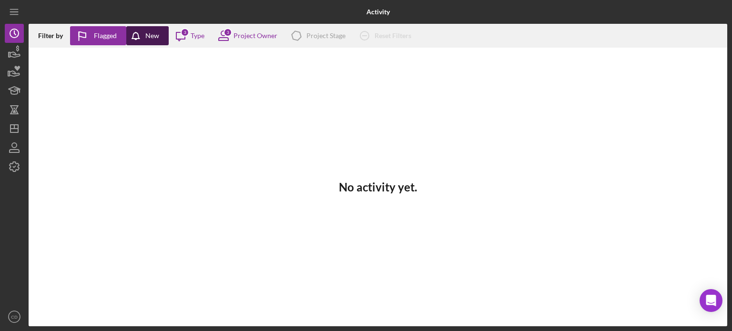
click at [147, 34] on div "New" at bounding box center [152, 35] width 14 height 19
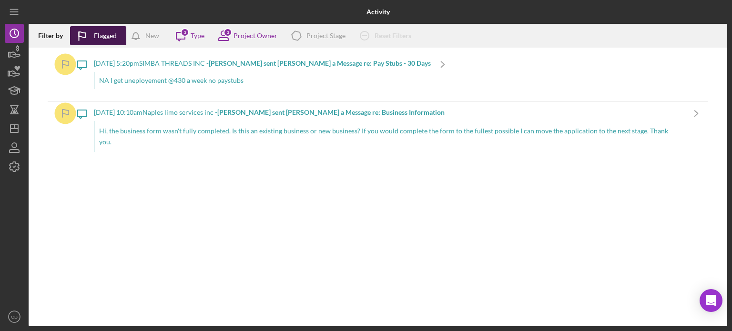
click at [86, 36] on icon "button" at bounding box center [82, 36] width 24 height 24
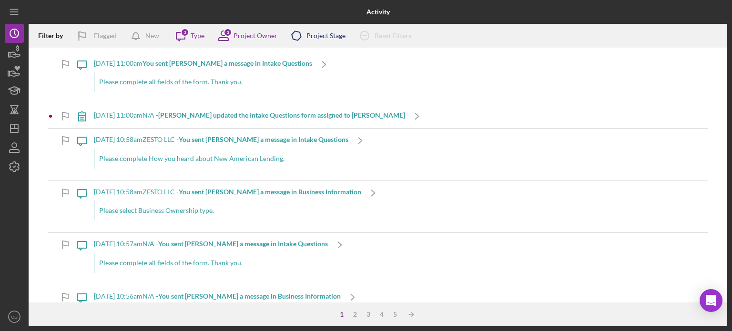
click at [318, 35] on div "Project Stage" at bounding box center [325, 36] width 39 height 8
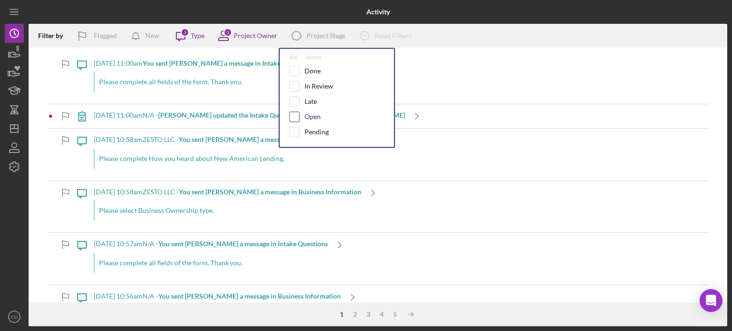
click at [296, 115] on input "checkbox" at bounding box center [295, 117] width 10 height 10
click at [295, 115] on input "checkbox" at bounding box center [295, 117] width 10 height 10
checkbox input "false"
click at [12, 34] on icon "Icon/History" at bounding box center [14, 33] width 24 height 24
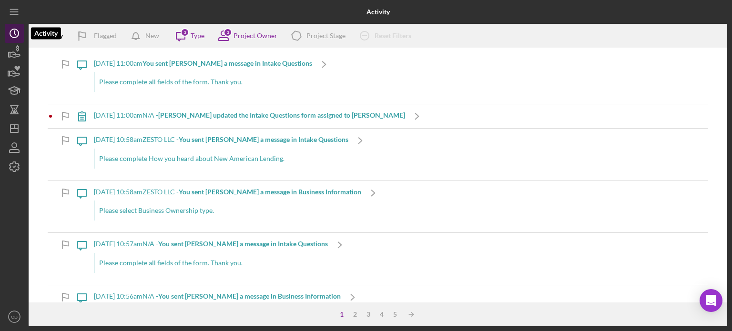
click at [15, 33] on polyline "button" at bounding box center [14, 33] width 1 height 4
click at [252, 115] on b "[PERSON_NAME] updated the Intake Questions form assigned to [PERSON_NAME]" at bounding box center [281, 115] width 247 height 8
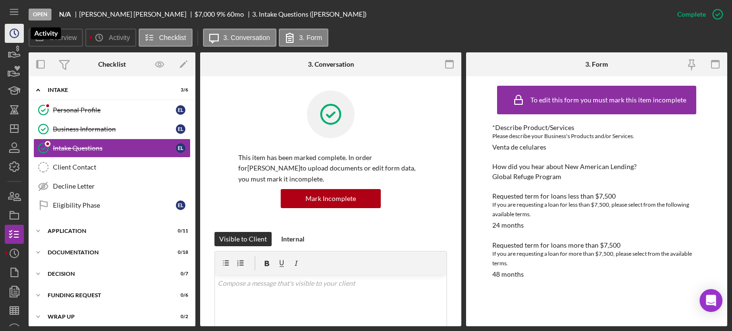
click at [15, 29] on circle "button" at bounding box center [14, 33] width 9 height 9
